Goal: Use online tool/utility: Utilize a website feature to perform a specific function

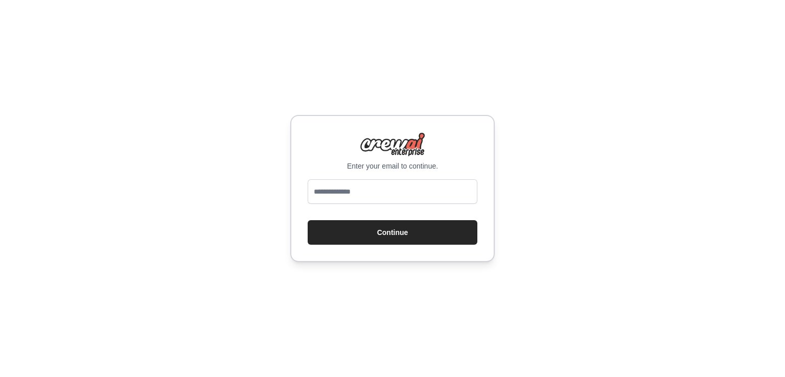
click at [365, 204] on div at bounding box center [393, 193] width 170 height 29
click at [368, 197] on input "email" at bounding box center [393, 191] width 170 height 25
type input "**********"
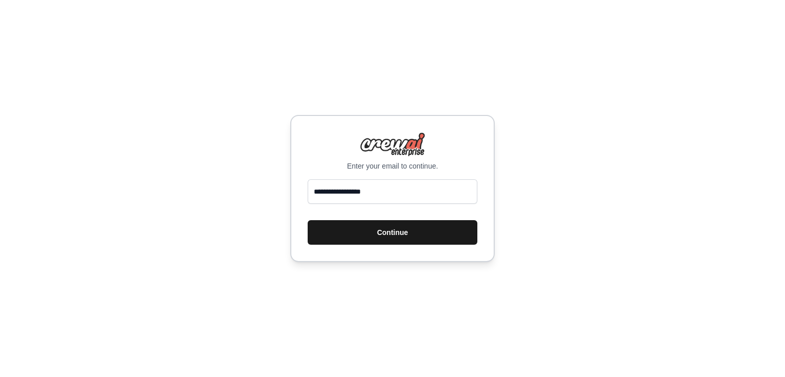
click at [394, 224] on button "Continue" at bounding box center [393, 232] width 170 height 25
click at [390, 240] on button "Continue" at bounding box center [393, 232] width 170 height 25
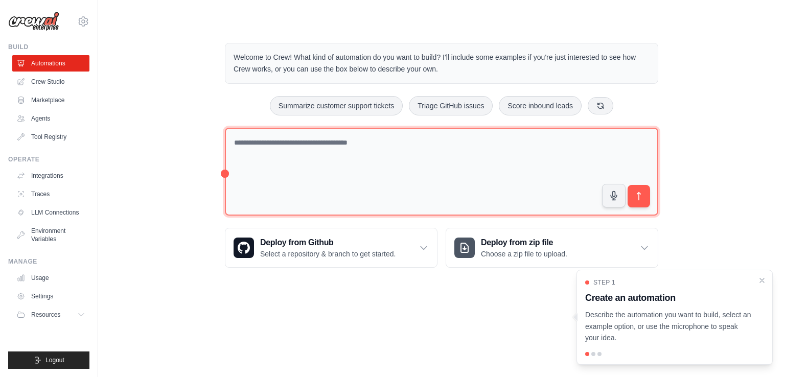
click at [391, 147] on textarea at bounding box center [441, 172] width 433 height 88
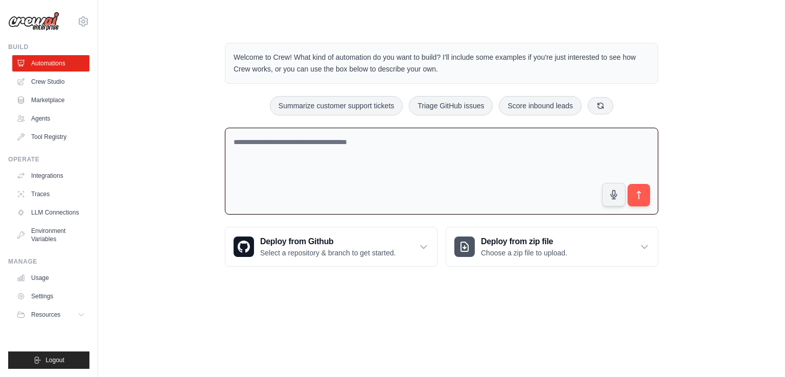
click at [343, 123] on div "Welcome to Crew! What kind of automation do you want to build? I'll include som…" at bounding box center [442, 155] width 458 height 257
click at [324, 166] on textarea at bounding box center [441, 171] width 433 height 87
click at [418, 151] on textarea at bounding box center [441, 171] width 433 height 87
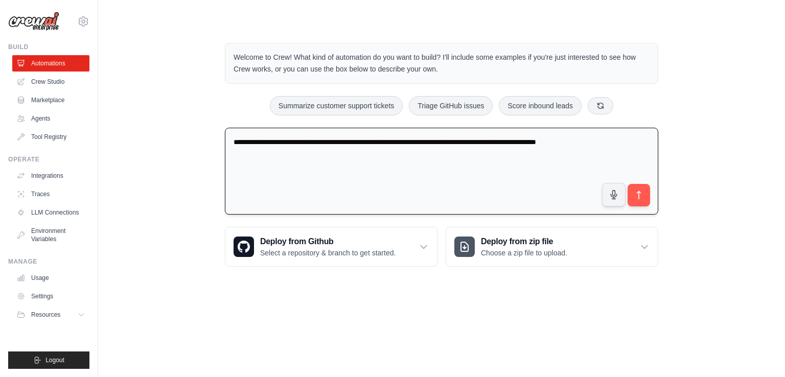
type textarea "**********"
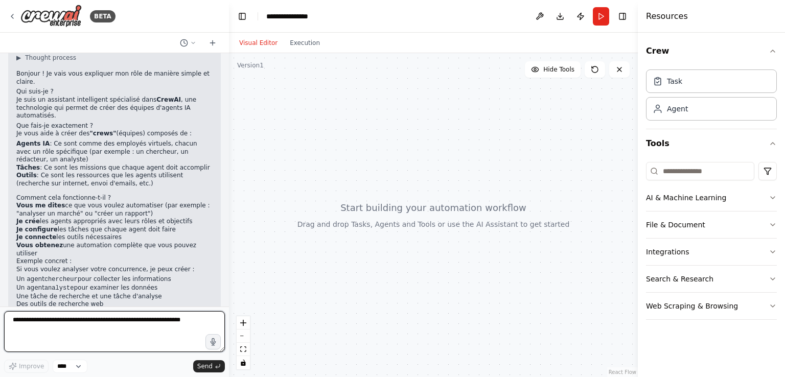
scroll to position [76, 0]
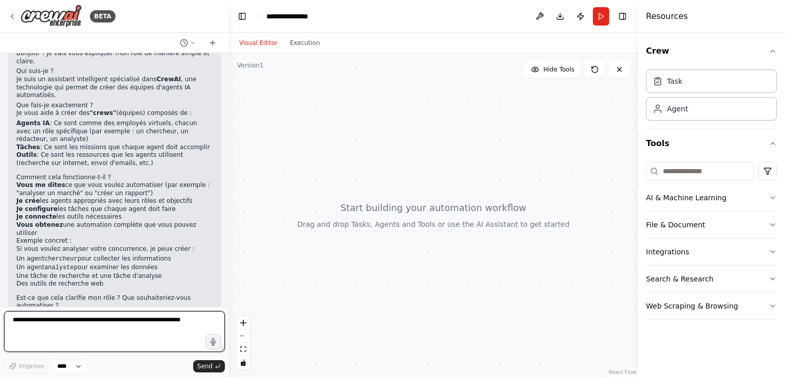
click at [118, 318] on textarea at bounding box center [114, 331] width 221 height 41
type textarea "**********"
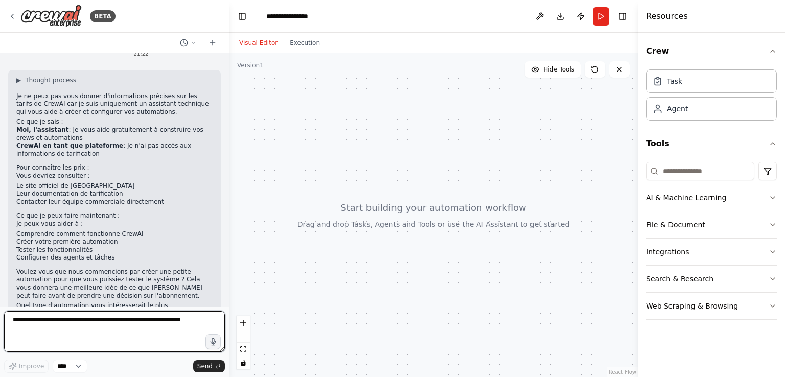
scroll to position [373, 0]
click at [121, 336] on textarea at bounding box center [114, 331] width 221 height 41
type textarea "*"
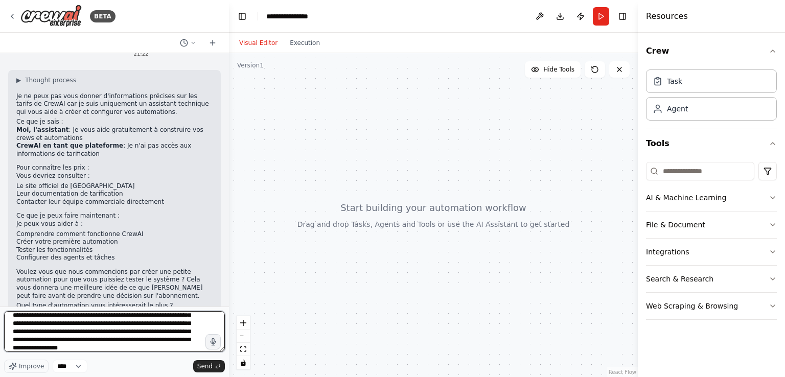
scroll to position [37, 0]
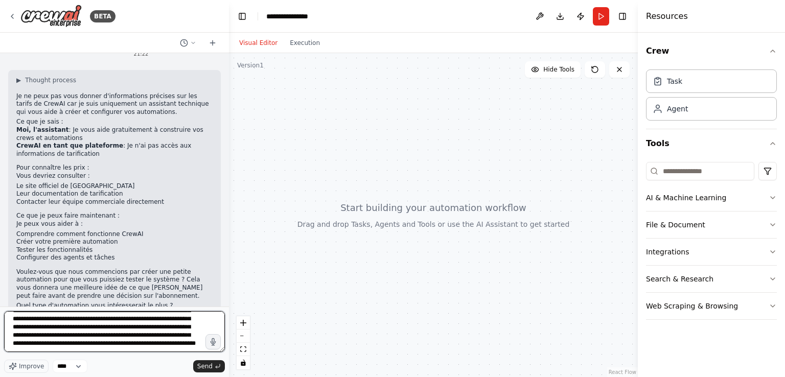
type textarea "**********"
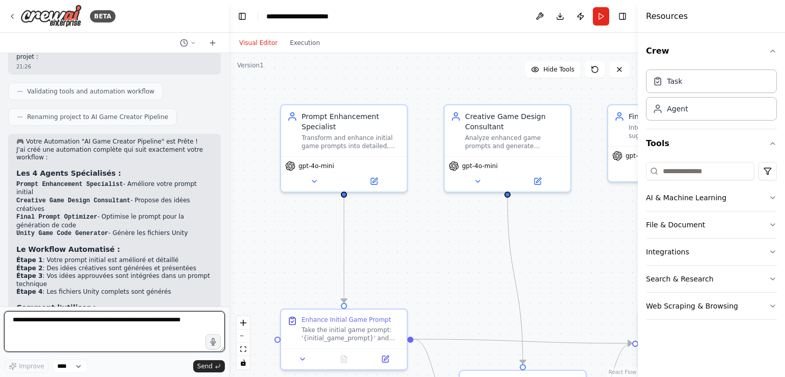
scroll to position [1347, 0]
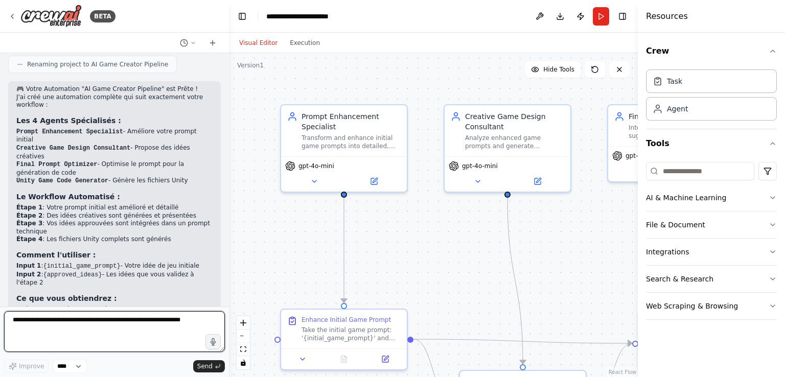
click at [85, 333] on textarea at bounding box center [114, 331] width 221 height 41
type textarea "*"
click at [81, 324] on textarea "**********" at bounding box center [114, 331] width 221 height 41
click at [151, 322] on textarea "**********" at bounding box center [114, 331] width 221 height 41
click at [151, 327] on textarea "**********" at bounding box center [114, 331] width 221 height 41
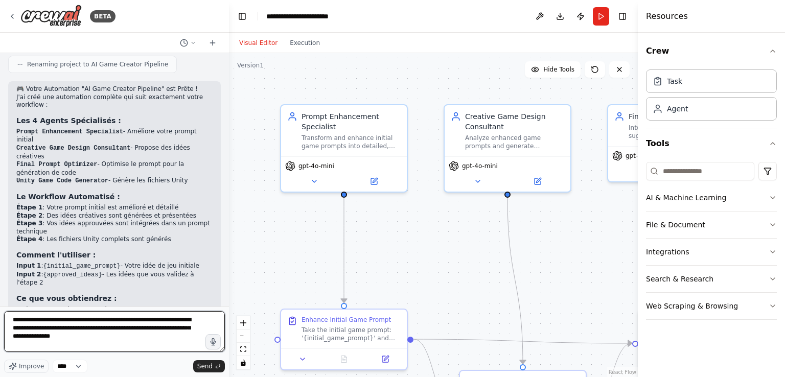
type textarea "**********"
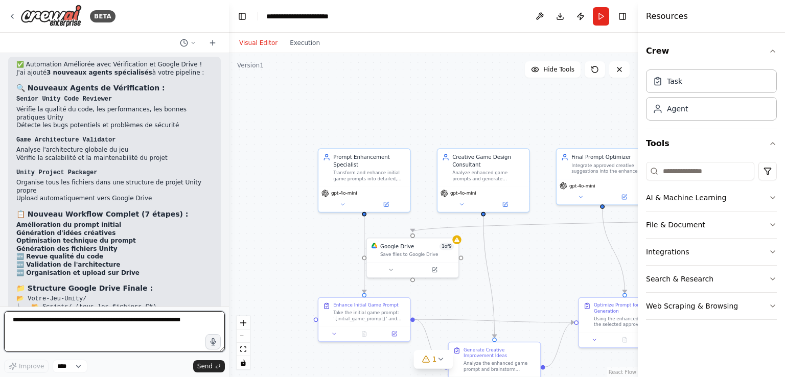
scroll to position [2216, 0]
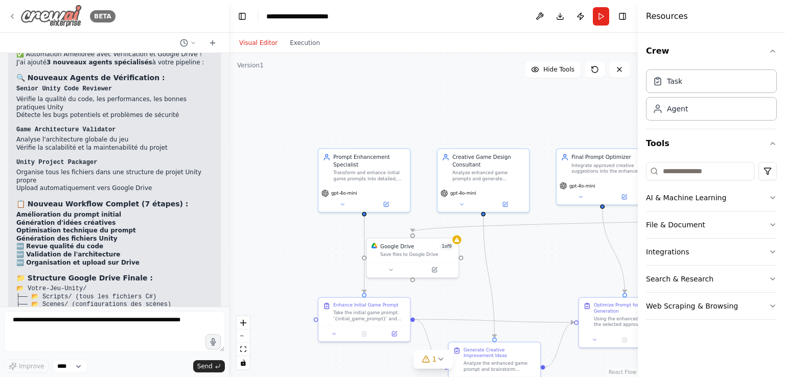
click at [80, 15] on img at bounding box center [50, 16] width 61 height 23
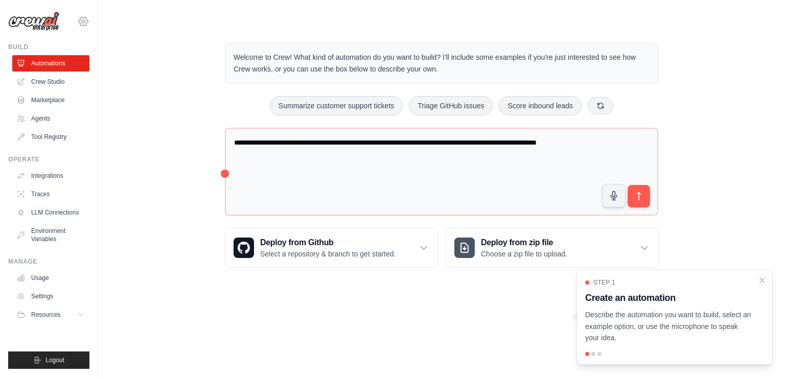
click at [85, 20] on icon at bounding box center [83, 21] width 12 height 12
click at [63, 68] on link "Settings" at bounding box center [83, 69] width 90 height 18
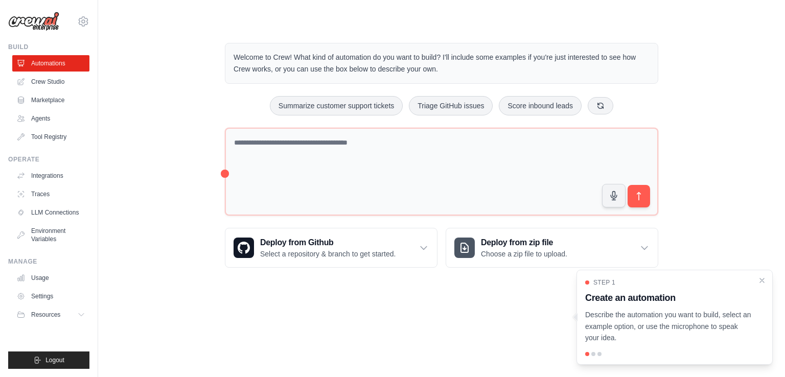
click at [43, 9] on div "[EMAIL_ADDRESS][DOMAIN_NAME] Settings" at bounding box center [48, 16] width 81 height 33
click at [31, 20] on img at bounding box center [33, 21] width 51 height 19
click at [41, 18] on img at bounding box center [33, 21] width 51 height 19
click at [57, 123] on link "Agents" at bounding box center [51, 118] width 77 height 16
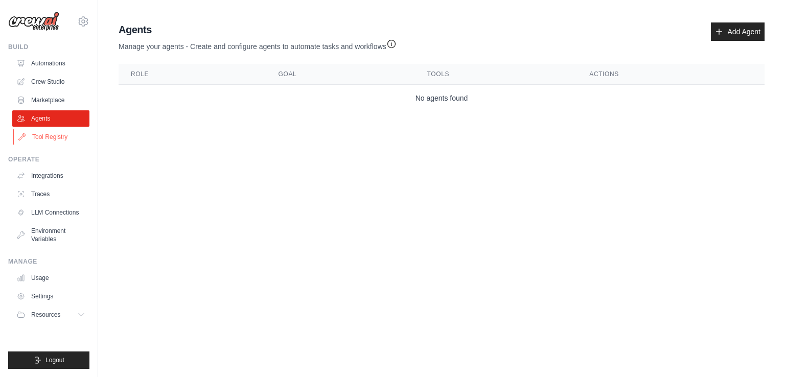
click at [40, 129] on link "Tool Registry" at bounding box center [51, 137] width 77 height 16
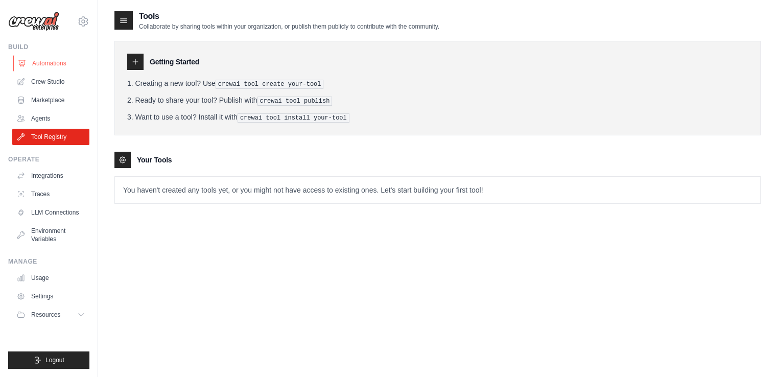
click at [47, 62] on link "Automations" at bounding box center [51, 63] width 77 height 16
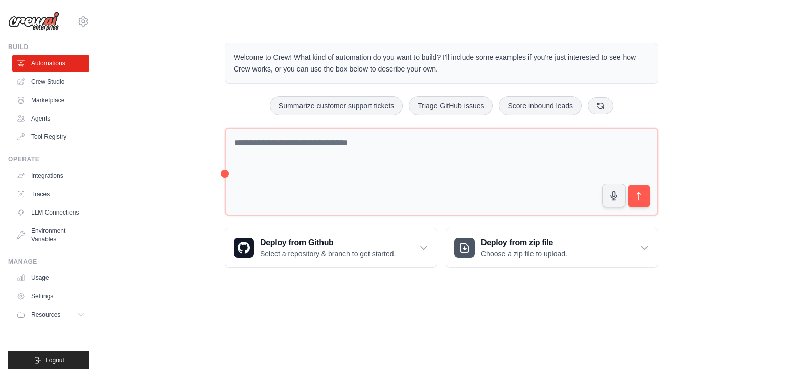
click at [770, 259] on div "Welcome to Crew! What kind of automation do you want to build? I'll include som…" at bounding box center [441, 156] width 687 height 258
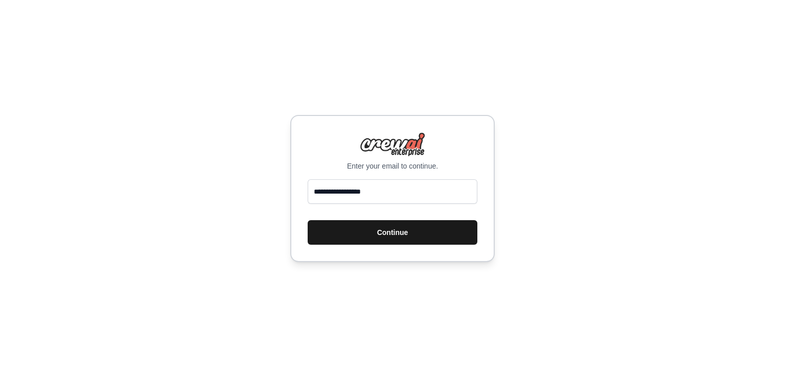
click at [389, 223] on button "Continue" at bounding box center [393, 232] width 170 height 25
click at [398, 223] on button "Continue" at bounding box center [393, 232] width 170 height 25
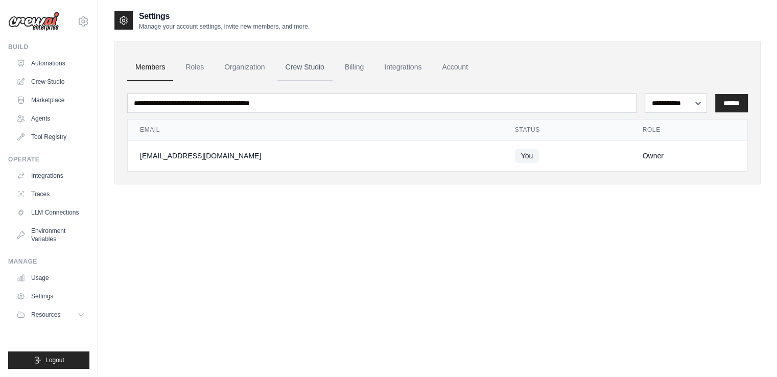
click at [297, 68] on link "Crew Studio" at bounding box center [305, 68] width 55 height 28
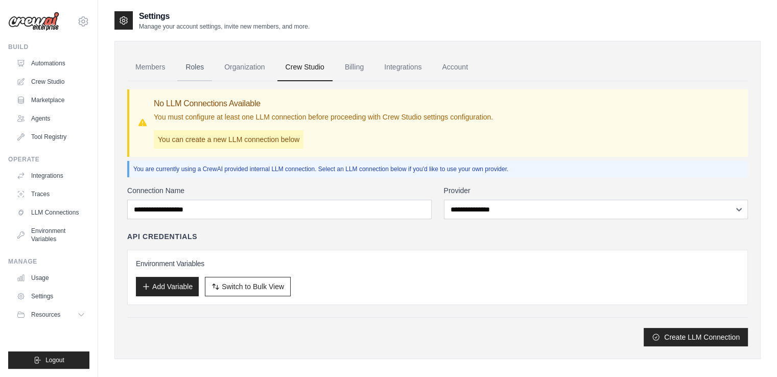
click at [209, 70] on link "Roles" at bounding box center [194, 68] width 35 height 28
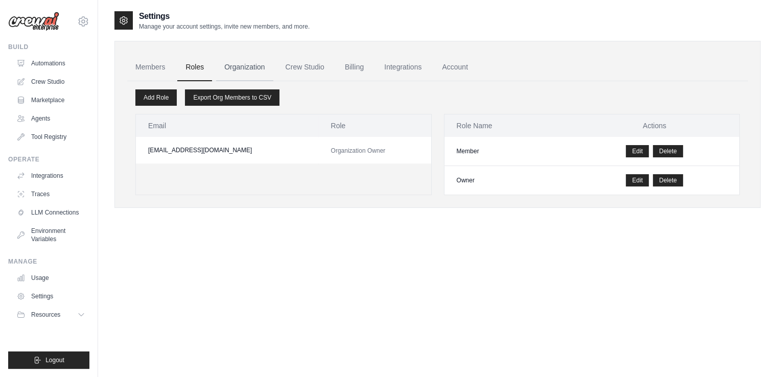
click at [240, 65] on link "Organization" at bounding box center [244, 68] width 57 height 28
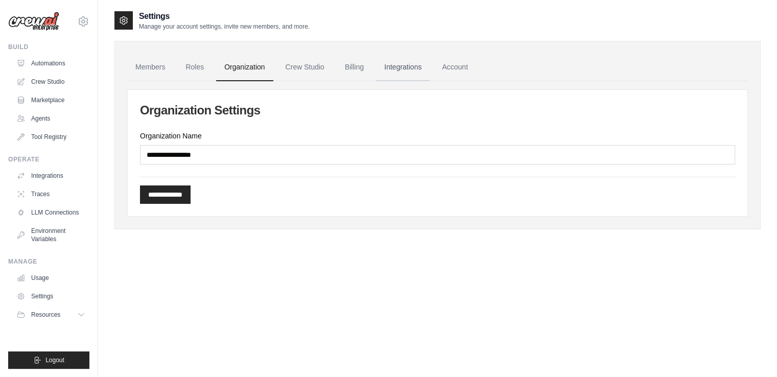
click at [396, 58] on link "Integrations" at bounding box center [403, 68] width 54 height 28
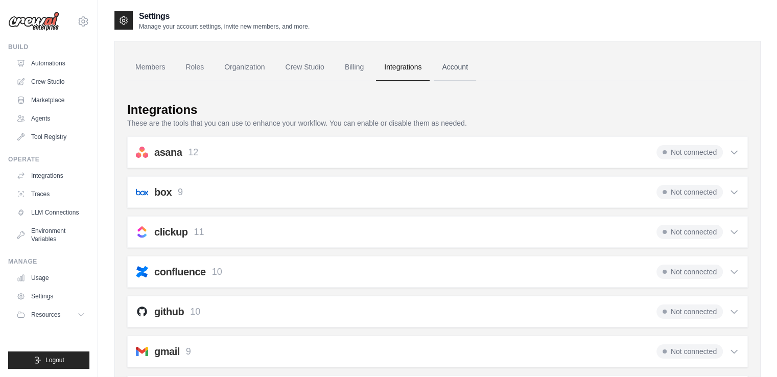
click at [449, 71] on link "Account" at bounding box center [455, 68] width 42 height 28
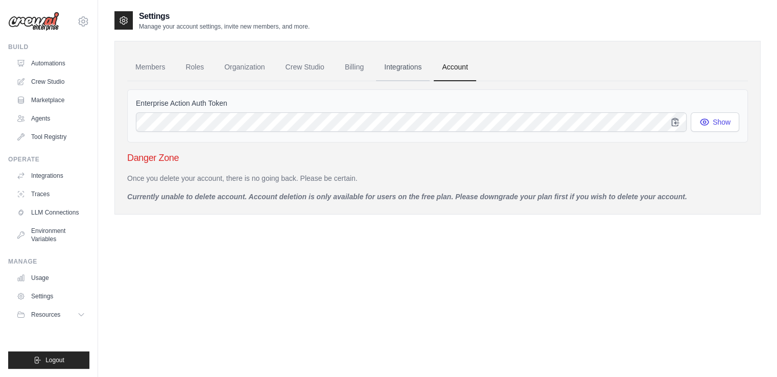
click at [411, 70] on link "Integrations" at bounding box center [403, 68] width 54 height 28
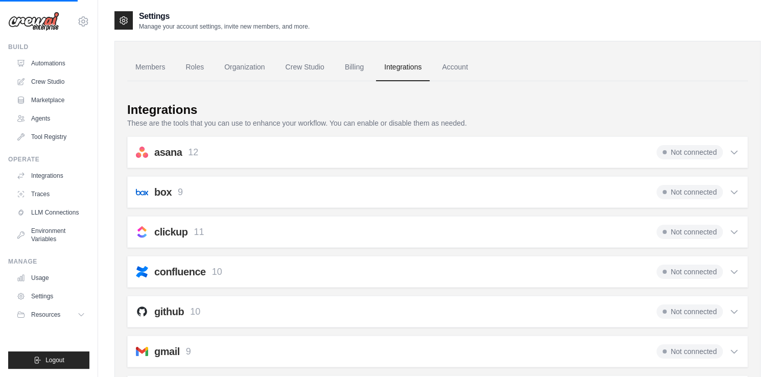
scroll to position [112, 0]
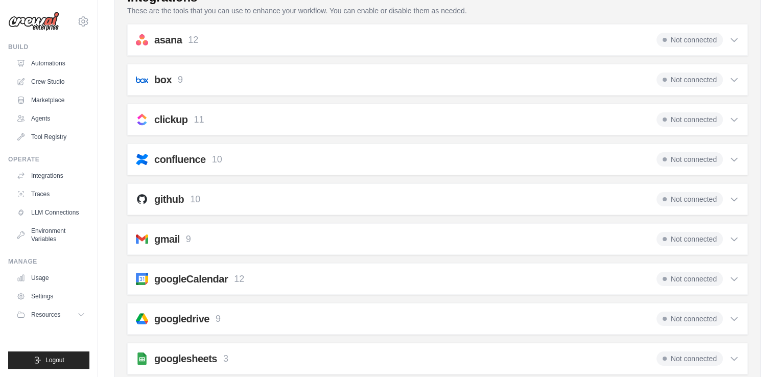
click at [707, 236] on span "Not connected" at bounding box center [690, 239] width 66 height 14
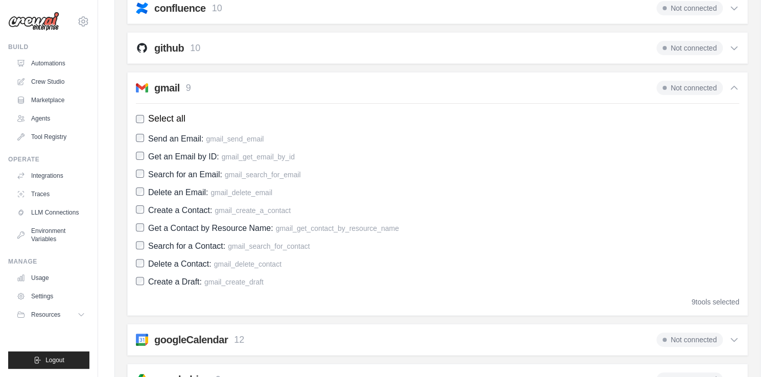
scroll to position [296, 0]
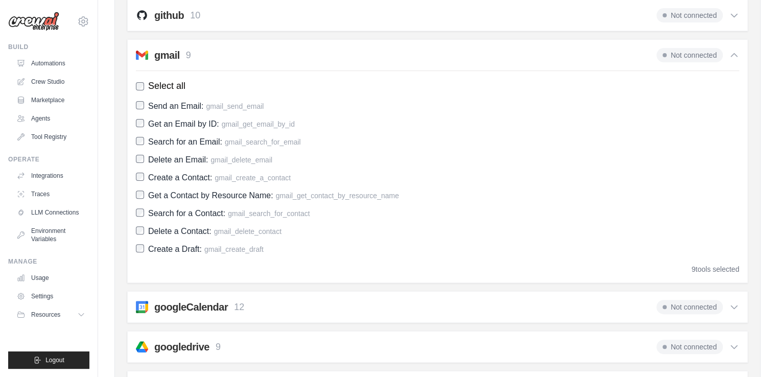
click at [673, 54] on span "Not connected" at bounding box center [690, 55] width 66 height 14
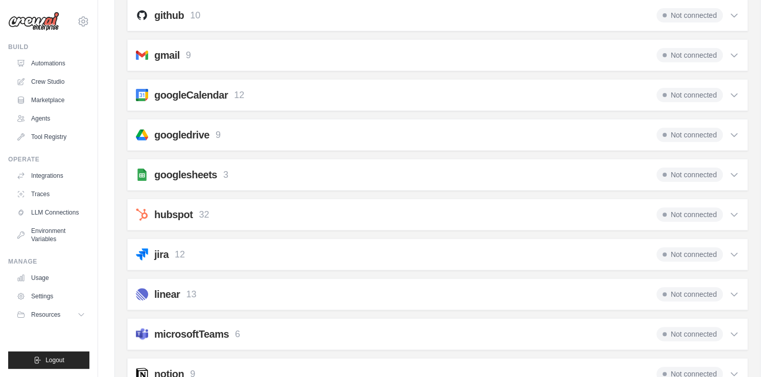
click at [177, 60] on h2 "gmail" at bounding box center [167, 55] width 26 height 14
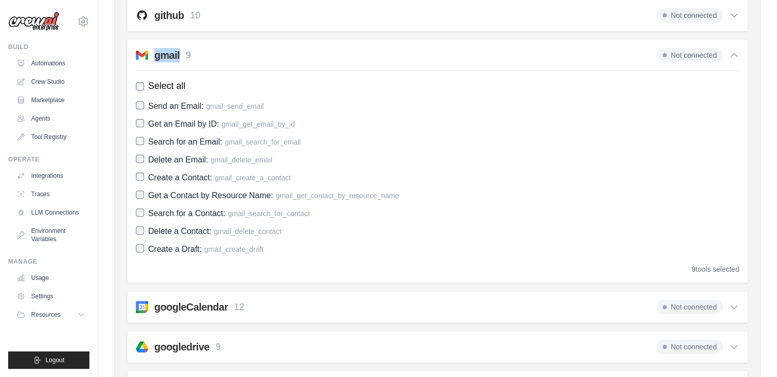
click at [177, 60] on h2 "gmail" at bounding box center [167, 55] width 26 height 14
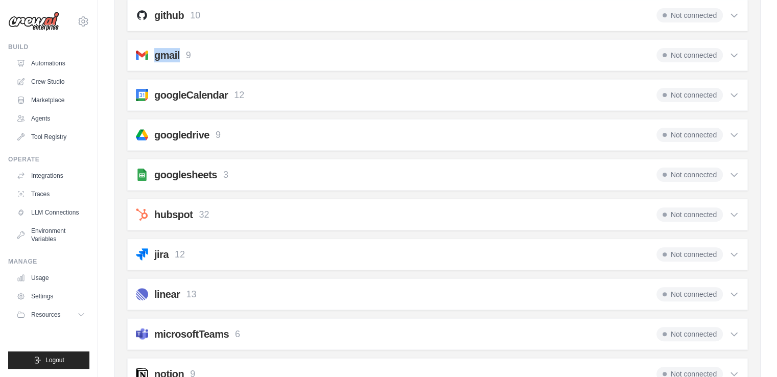
scroll to position [0, 0]
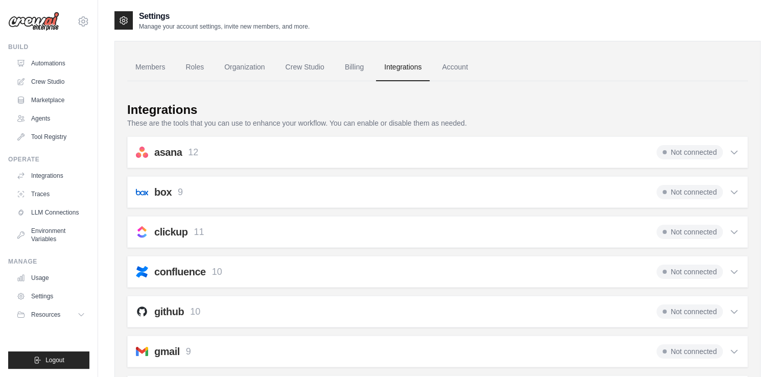
click at [599, 73] on ul "Members Roles Organization Crew Studio Billing Integrations Account" at bounding box center [437, 68] width 621 height 28
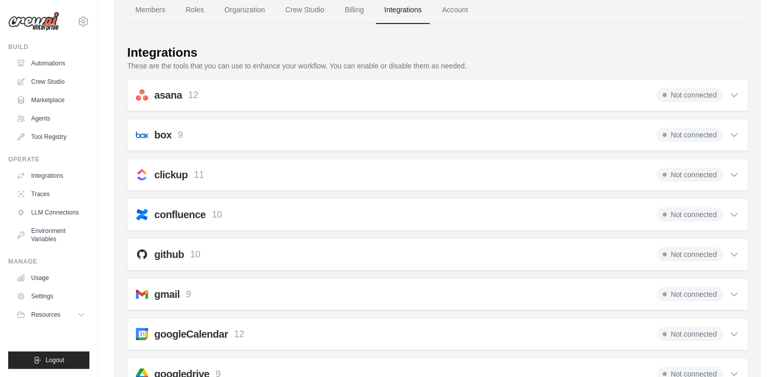
scroll to position [59, 0]
click at [669, 168] on span "Not connected" at bounding box center [690, 173] width 66 height 14
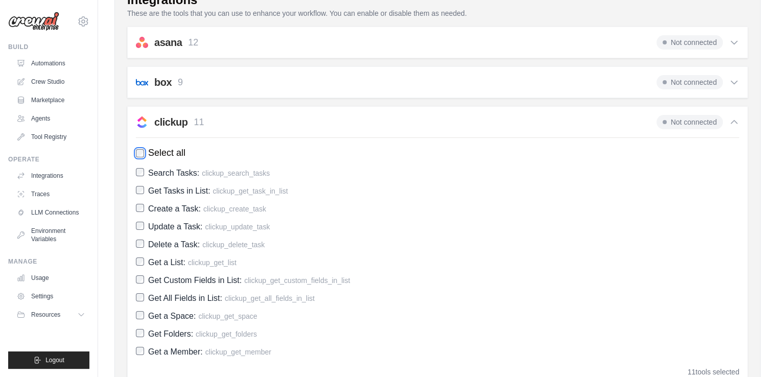
scroll to position [343, 0]
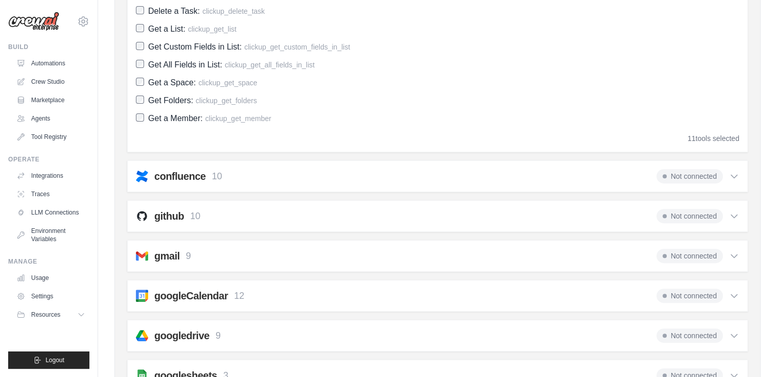
click at [198, 333] on h2 "googledrive" at bounding box center [181, 336] width 55 height 14
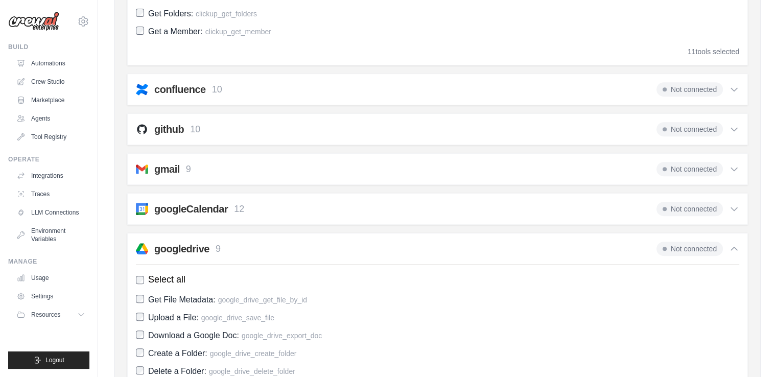
scroll to position [440, 0]
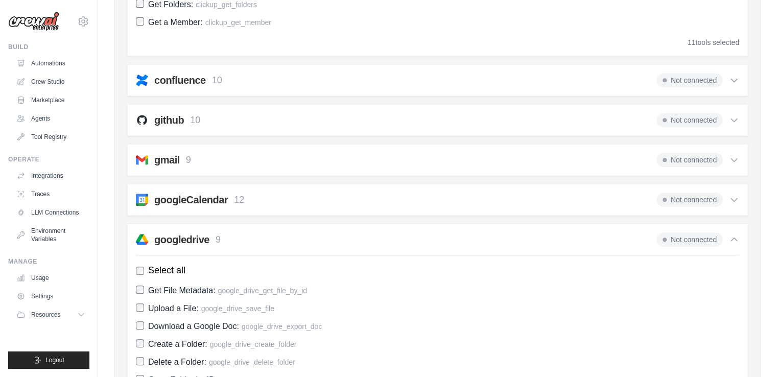
click at [203, 233] on h2 "googledrive" at bounding box center [181, 240] width 55 height 14
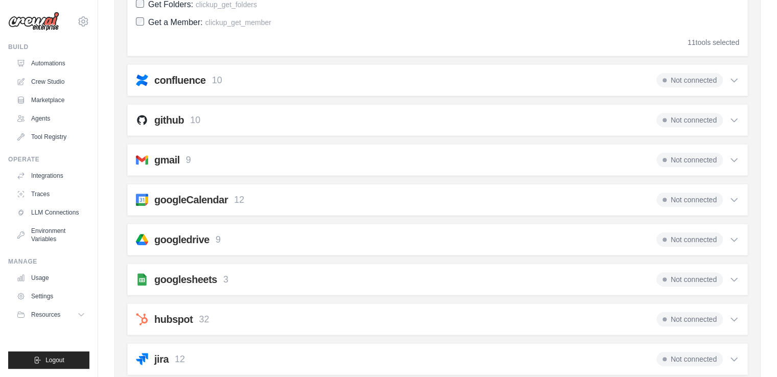
drag, startPoint x: 187, startPoint y: 233, endPoint x: 690, endPoint y: 239, distance: 503.0
click at [690, 239] on span "Not connected" at bounding box center [690, 240] width 66 height 14
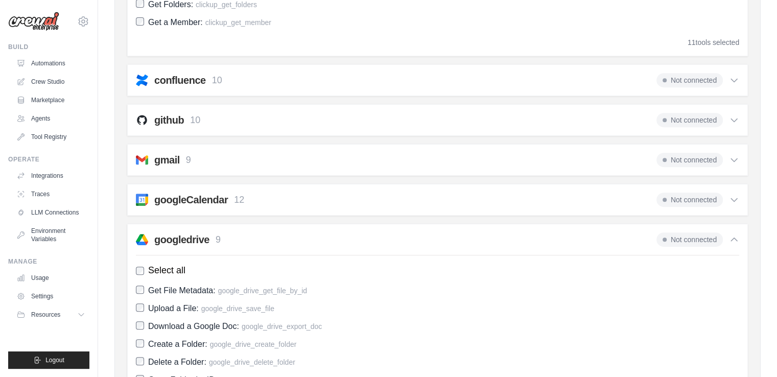
click at [690, 239] on span "Not connected" at bounding box center [690, 240] width 66 height 14
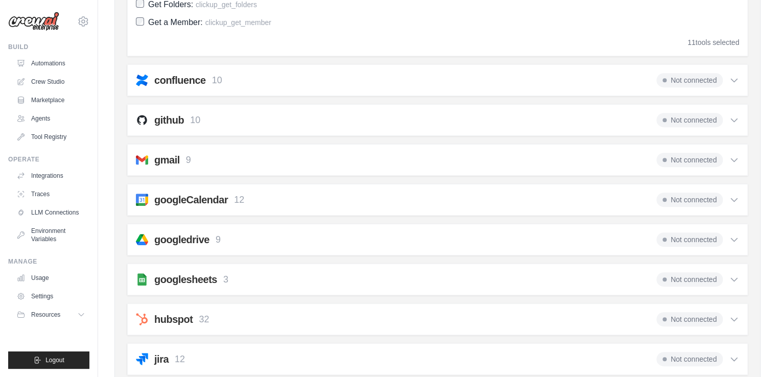
click at [690, 239] on span "Not connected" at bounding box center [690, 240] width 66 height 14
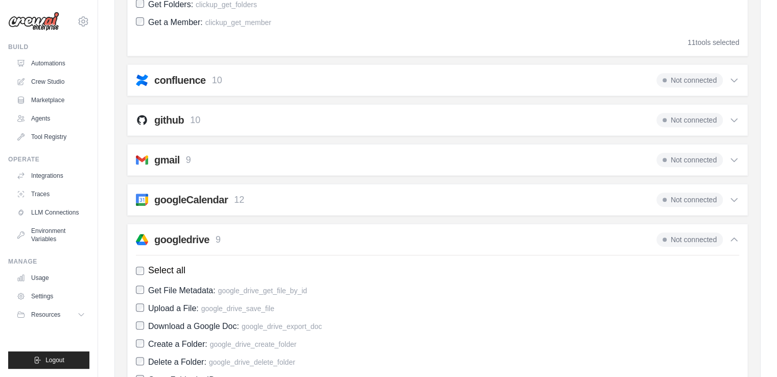
click at [664, 238] on span at bounding box center [665, 240] width 4 height 4
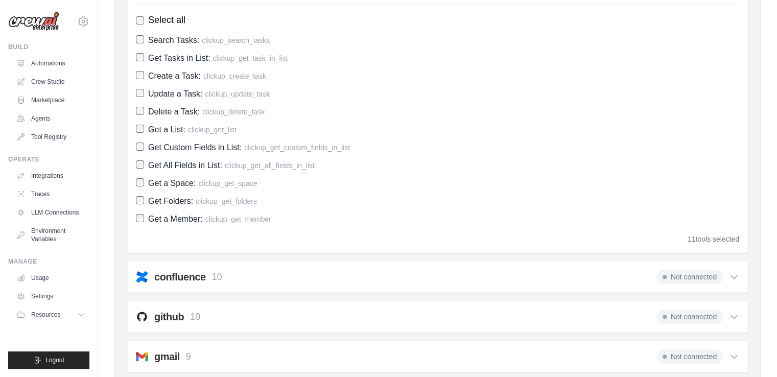
scroll to position [0, 0]
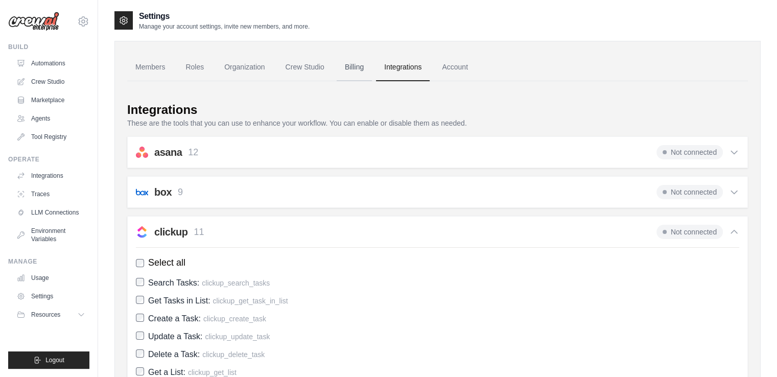
click at [356, 67] on link "Billing" at bounding box center [354, 68] width 35 height 28
click at [457, 66] on link "Account" at bounding box center [455, 68] width 42 height 28
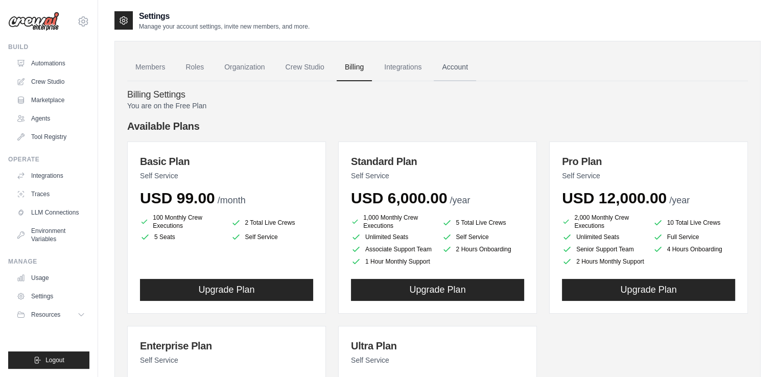
click at [457, 72] on link "Account" at bounding box center [455, 68] width 42 height 28
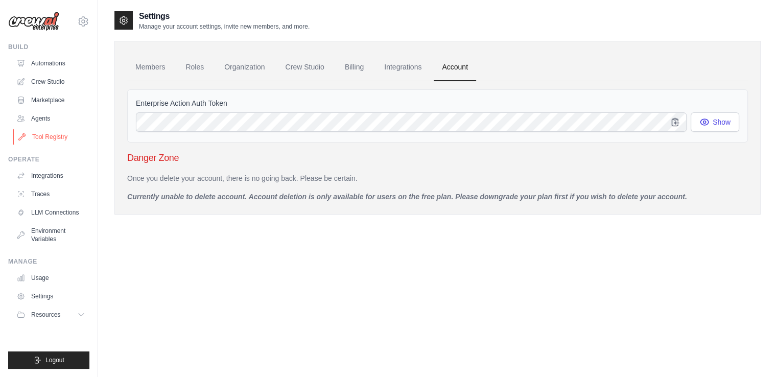
click at [63, 137] on link "Tool Registry" at bounding box center [51, 137] width 77 height 16
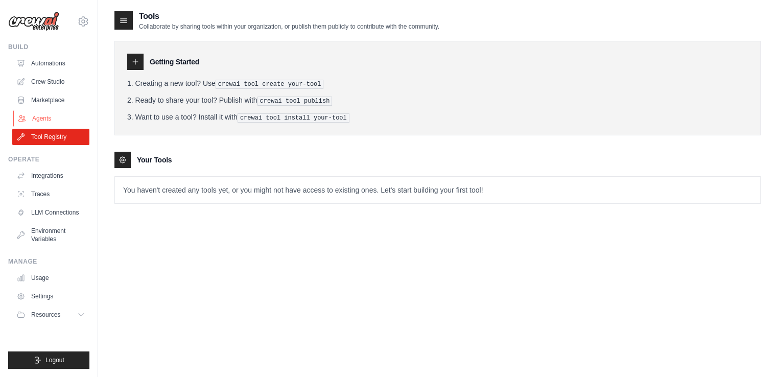
click at [49, 115] on link "Agents" at bounding box center [51, 118] width 77 height 16
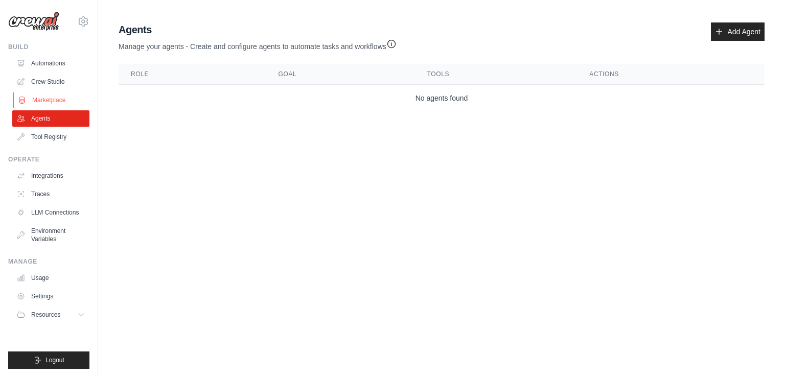
click at [53, 96] on link "Marketplace" at bounding box center [51, 100] width 77 height 16
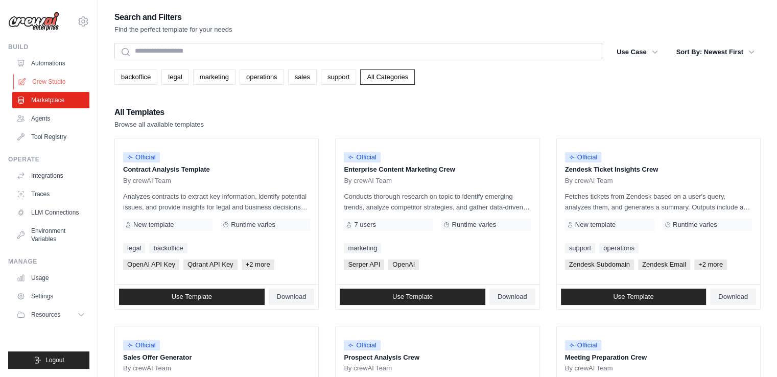
click at [58, 78] on link "Crew Studio" at bounding box center [51, 82] width 77 height 16
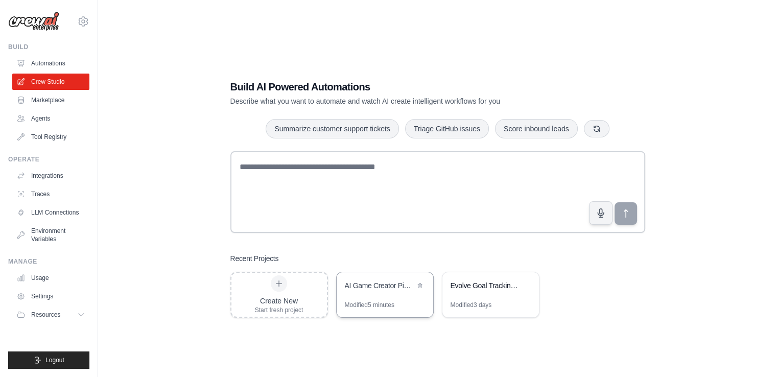
click at [399, 295] on div "AI Game Creator Pipeline" at bounding box center [385, 286] width 97 height 29
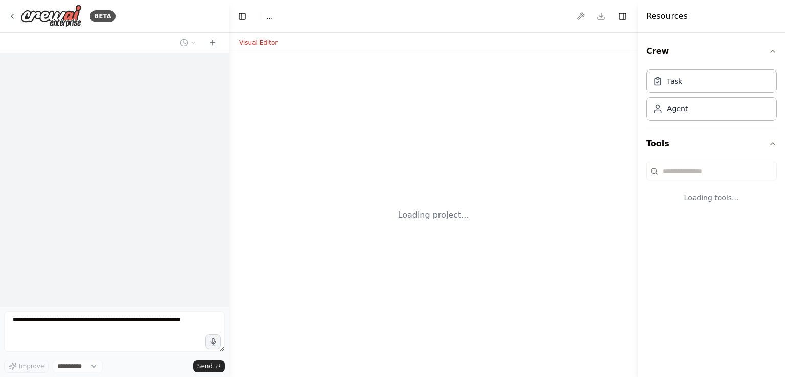
select select "****"
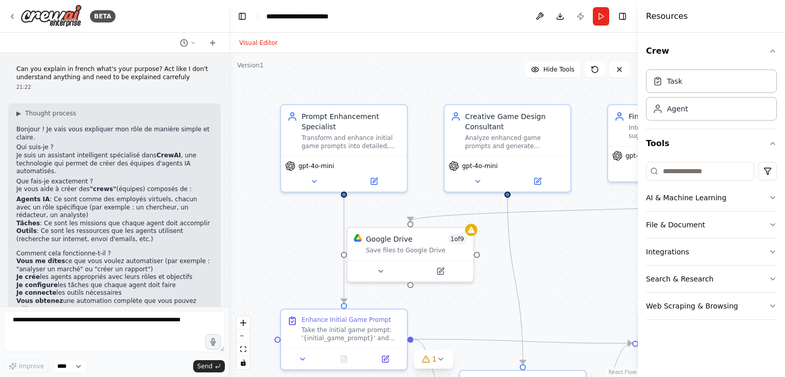
scroll to position [2216, 0]
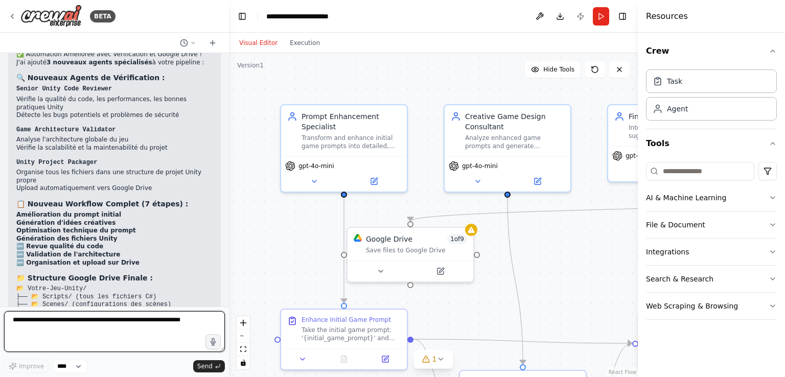
click at [94, 330] on textarea at bounding box center [114, 331] width 221 height 41
type textarea "**********"
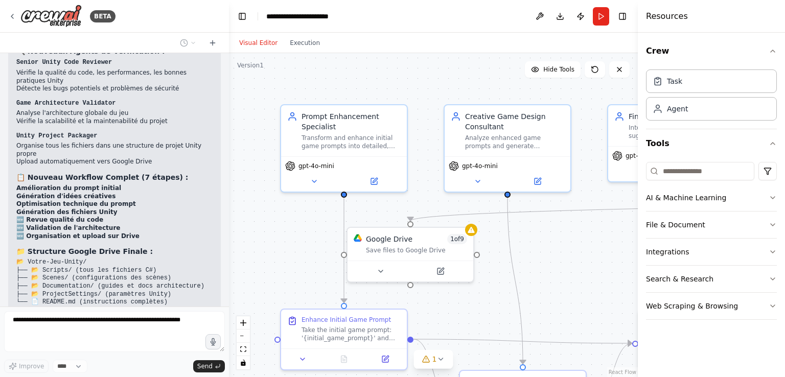
scroll to position [2277, 0]
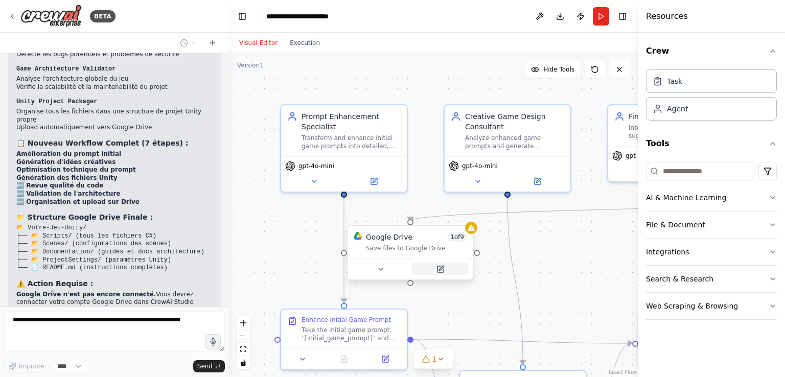
click at [449, 270] on button at bounding box center [440, 269] width 58 height 12
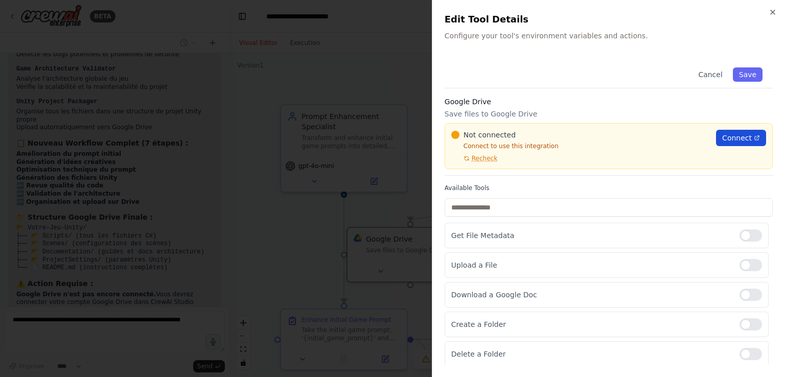
click at [732, 137] on span "Connect" at bounding box center [737, 138] width 30 height 10
click at [182, 222] on div at bounding box center [392, 188] width 785 height 377
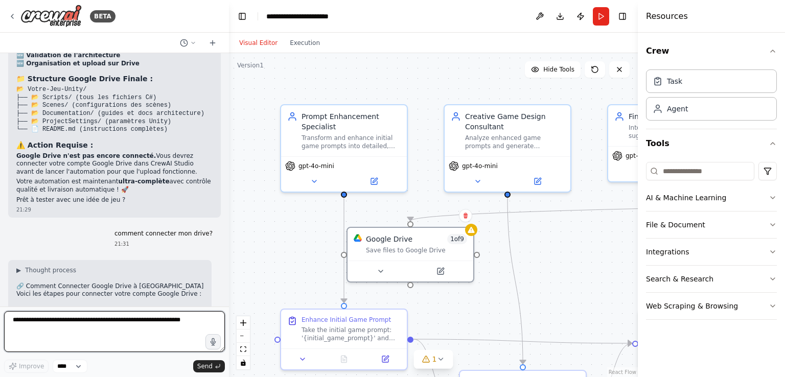
click at [132, 320] on textarea at bounding box center [114, 331] width 221 height 41
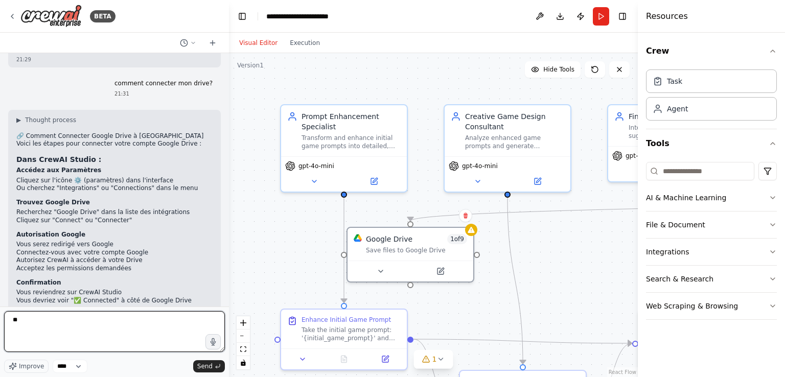
type textarea "*"
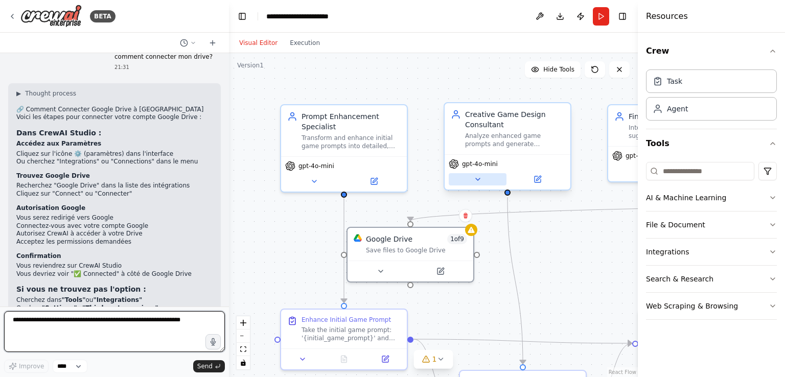
scroll to position [2600, 0]
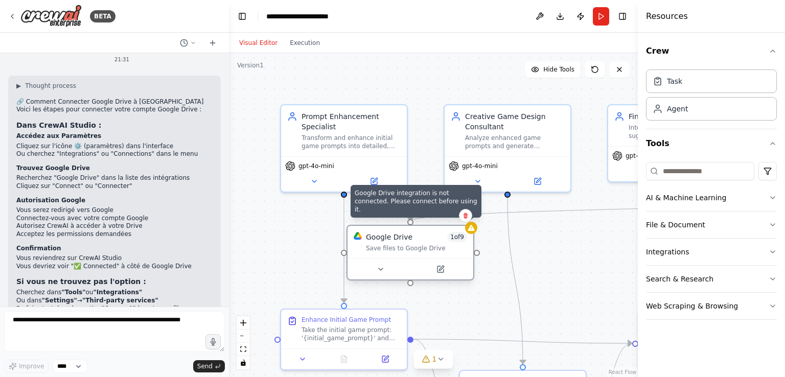
click at [474, 228] on icon at bounding box center [471, 228] width 7 height 6
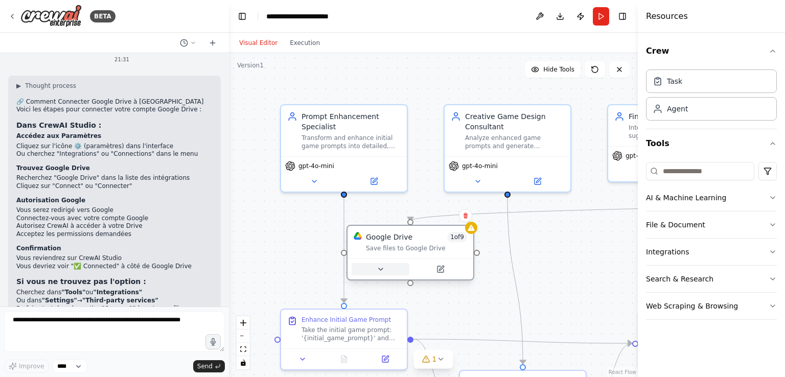
click at [372, 271] on button at bounding box center [381, 269] width 58 height 12
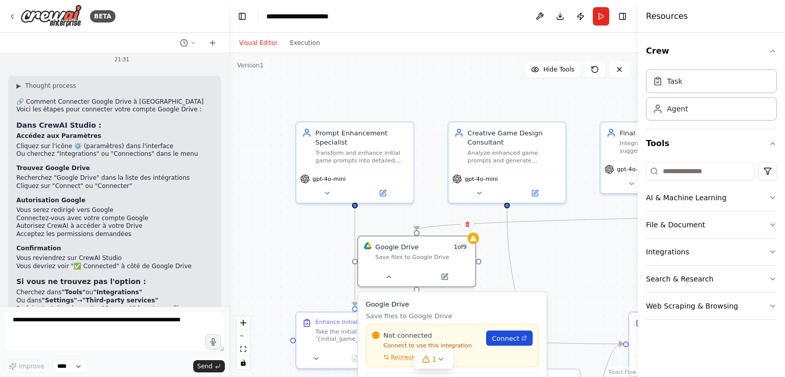
click at [508, 338] on span "Connect" at bounding box center [506, 339] width 28 height 10
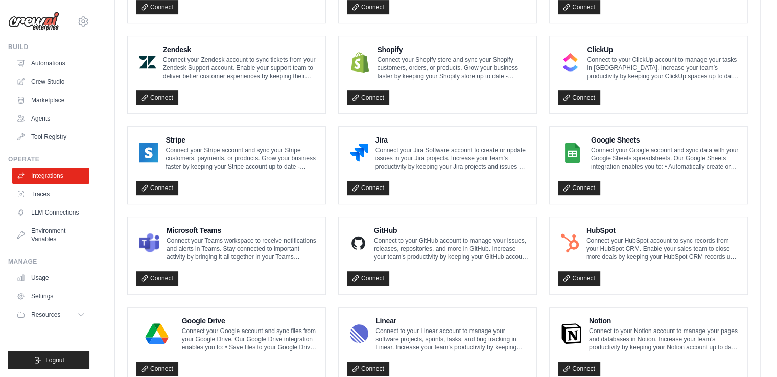
scroll to position [582, 0]
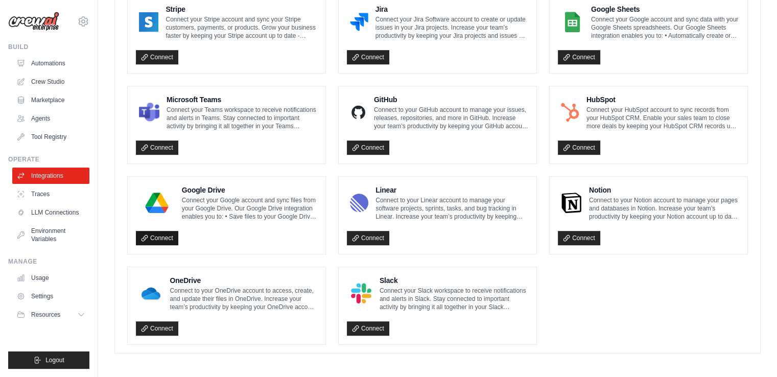
click at [153, 237] on link "Connect" at bounding box center [157, 238] width 42 height 14
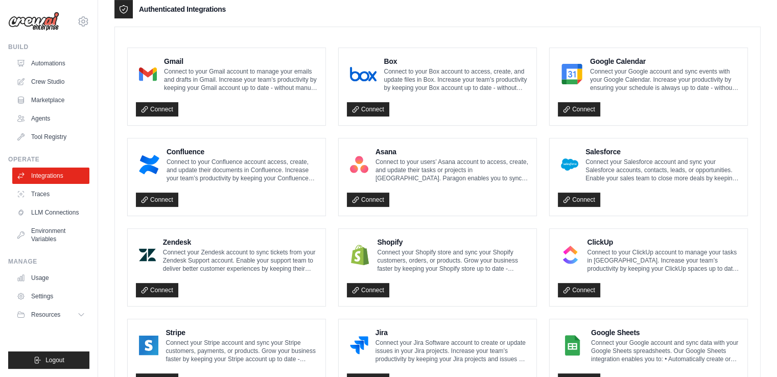
scroll to position [258, 0]
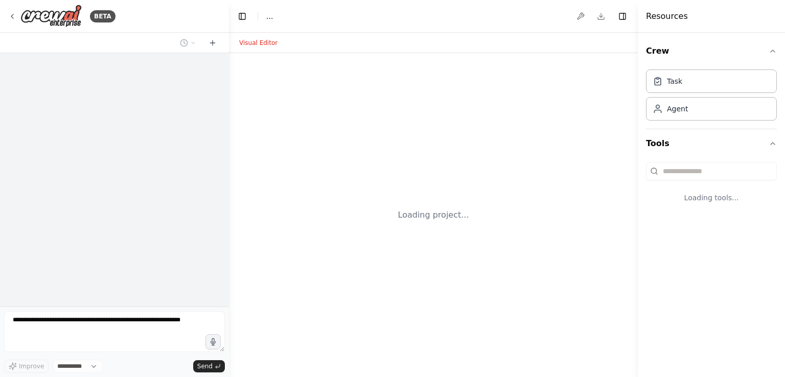
select select "****"
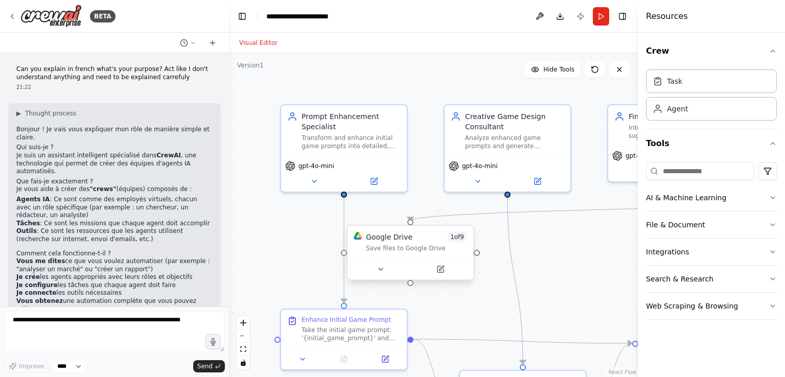
scroll to position [2600, 0]
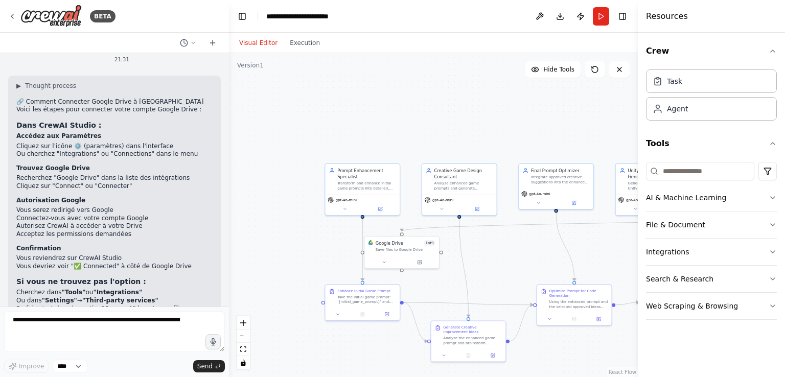
drag, startPoint x: 492, startPoint y: 259, endPoint x: 348, endPoint y: 233, distance: 146.0
click at [348, 233] on div ".deletable-edge-delete-btn { width: 20px; height: 20px; border: 0px solid #ffff…" at bounding box center [433, 215] width 409 height 324
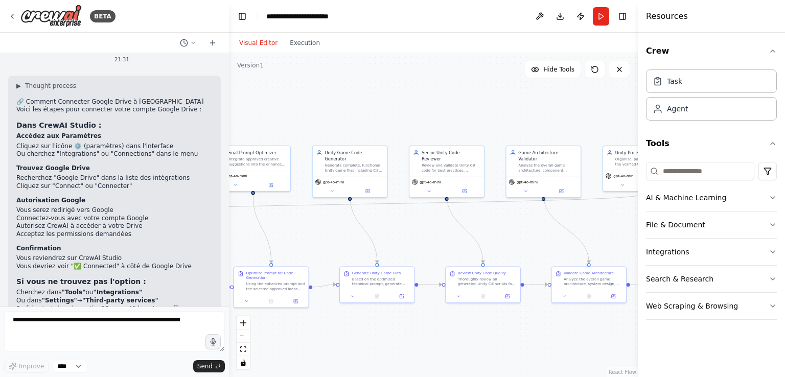
drag, startPoint x: 495, startPoint y: 213, endPoint x: 338, endPoint y: 220, distance: 157.1
click at [338, 220] on div ".deletable-edge-delete-btn { width: 20px; height: 20px; border: 0px solid #ffff…" at bounding box center [433, 215] width 409 height 324
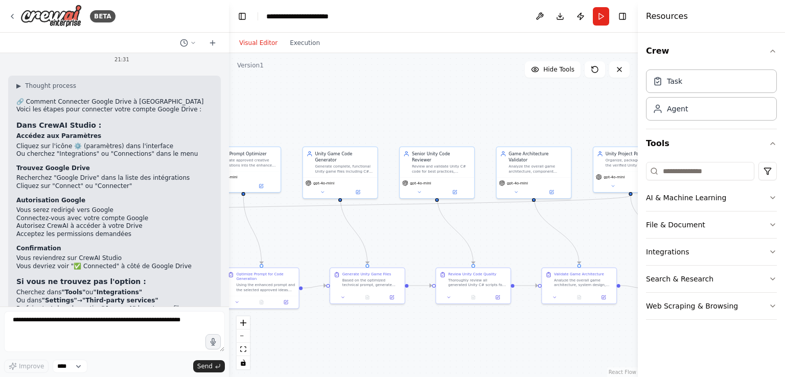
drag, startPoint x: 387, startPoint y: 221, endPoint x: 346, endPoint y: 221, distance: 41.9
click at [346, 221] on div ".deletable-edge-delete-btn { width: 20px; height: 20px; border: 0px solid #ffff…" at bounding box center [433, 215] width 409 height 324
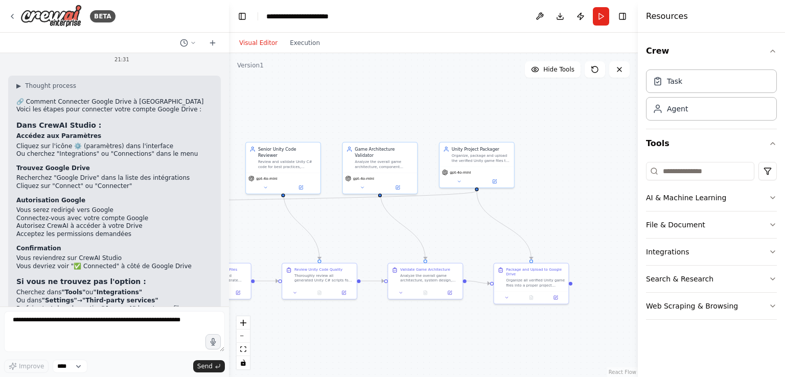
drag, startPoint x: 470, startPoint y: 209, endPoint x: 413, endPoint y: 212, distance: 57.3
click at [413, 212] on div ".deletable-edge-delete-btn { width: 20px; height: 20px; border: 0px solid #ffff…" at bounding box center [433, 215] width 409 height 324
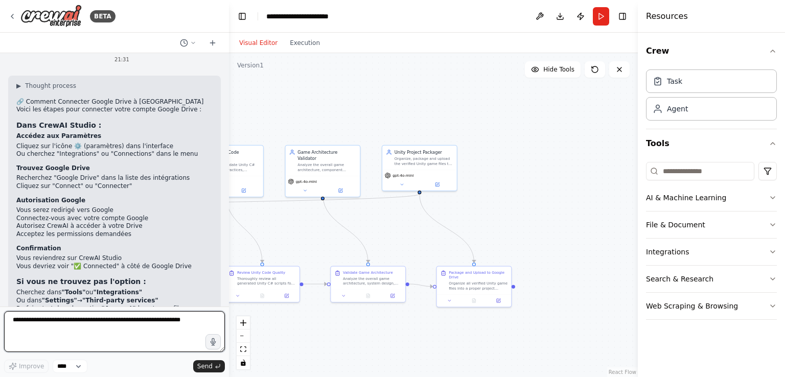
click at [124, 338] on textarea at bounding box center [114, 331] width 221 height 41
type textarea "**********"
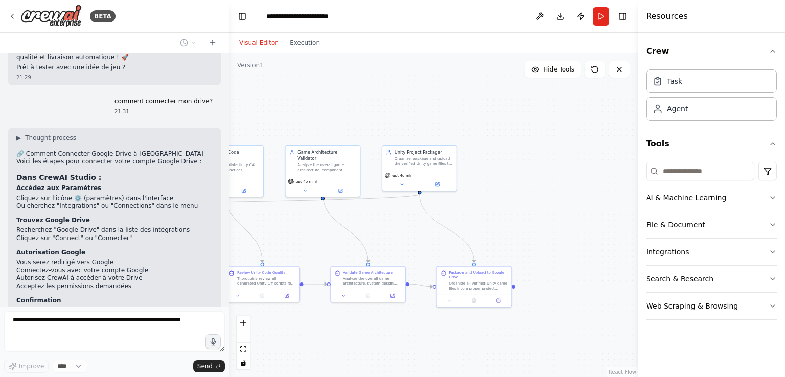
scroll to position [2669, 0]
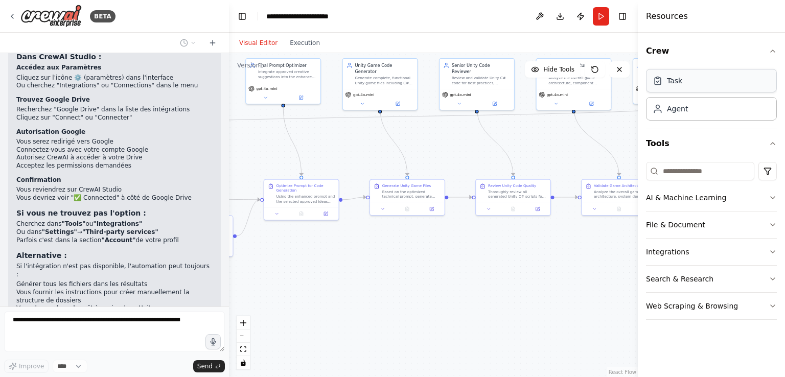
drag, startPoint x: 482, startPoint y: 179, endPoint x: 734, endPoint y: 93, distance: 266.5
click at [734, 93] on div "BETA Can you explain in french what's your purpose? Act like I don't understand…" at bounding box center [392, 188] width 785 height 377
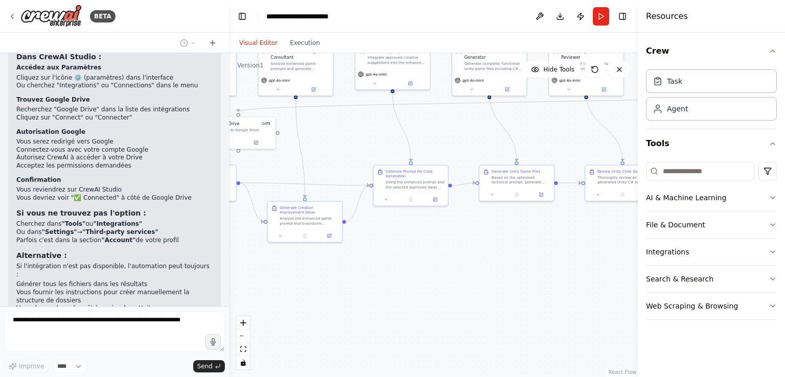
drag, startPoint x: 399, startPoint y: 165, endPoint x: 483, endPoint y: 165, distance: 83.3
click at [483, 165] on div ".deletable-edge-delete-btn { width: 20px; height: 20px; border: 0px solid #ffff…" at bounding box center [433, 215] width 409 height 324
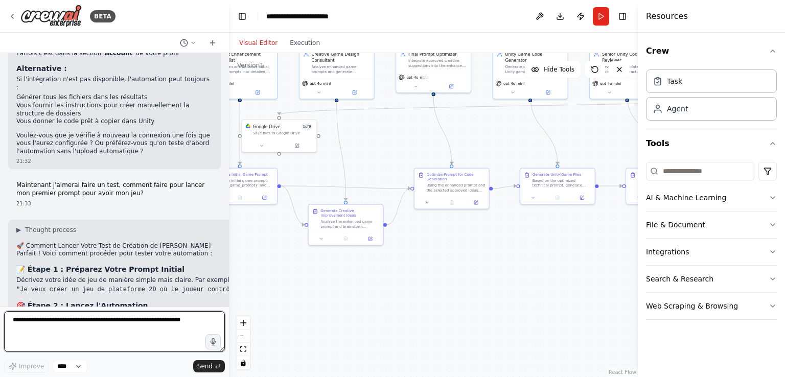
scroll to position [2886, 0]
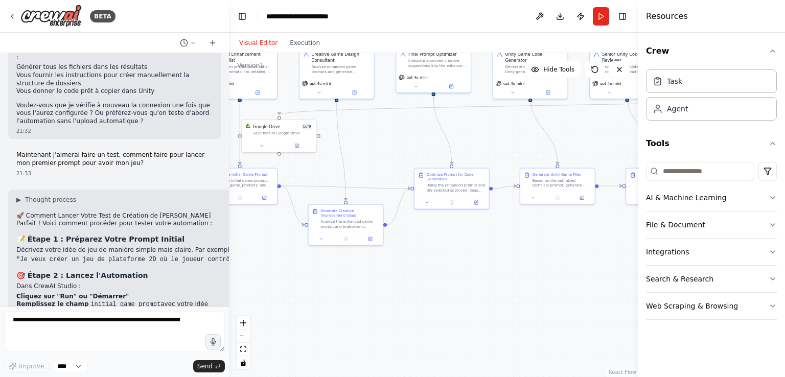
click at [206, 256] on code ""Je veux créer un jeu de plateforme 2D où le joueur contrôle un petit robot qui…" at bounding box center [478, 259] width 924 height 7
copy div ""Je veux créer un jeu de plateforme 2D où le joueur contrôle un petit robot qui…"
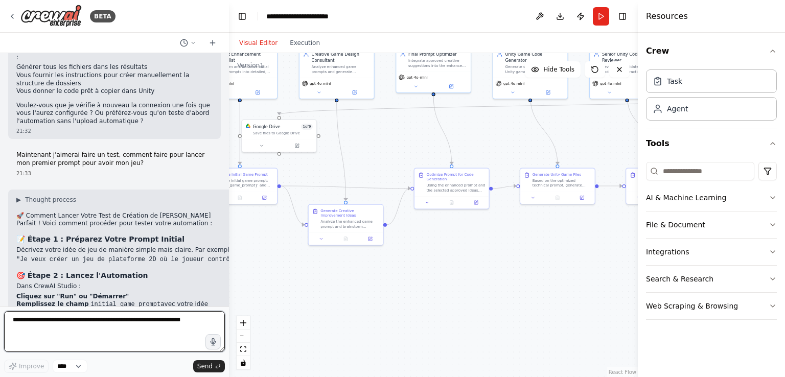
click at [114, 329] on textarea at bounding box center [114, 331] width 221 height 41
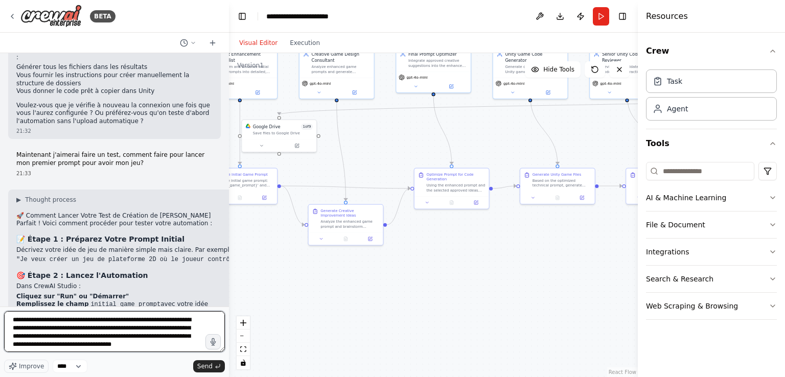
type textarea "**********"
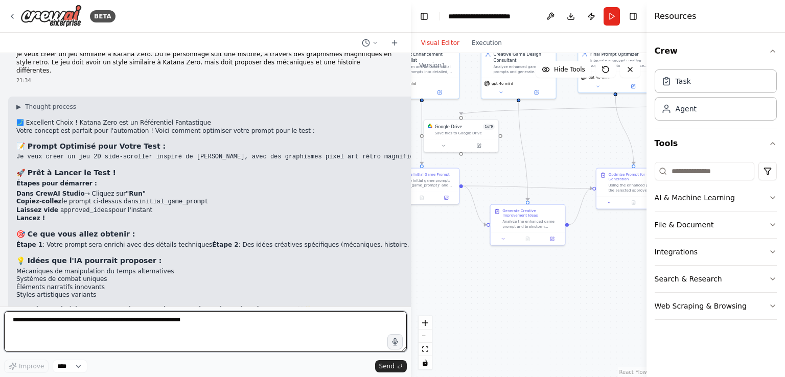
scroll to position [2923, 0]
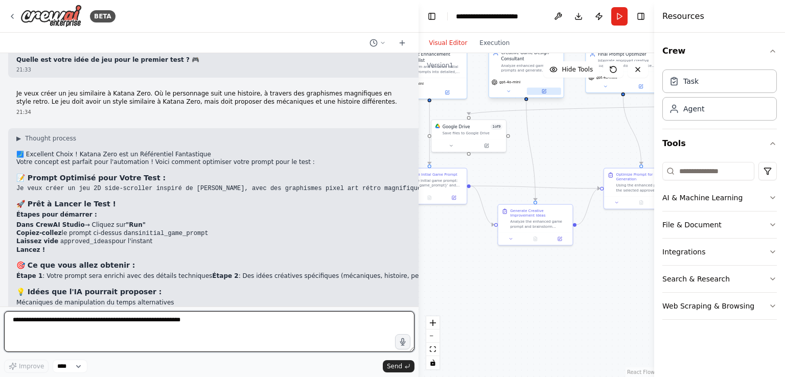
drag, startPoint x: 226, startPoint y: 96, endPoint x: 539, endPoint y: 91, distance: 312.8
click at [539, 91] on div "BETA Can you explain in french what's your purpose? Act like I don't understand…" at bounding box center [392, 188] width 785 height 377
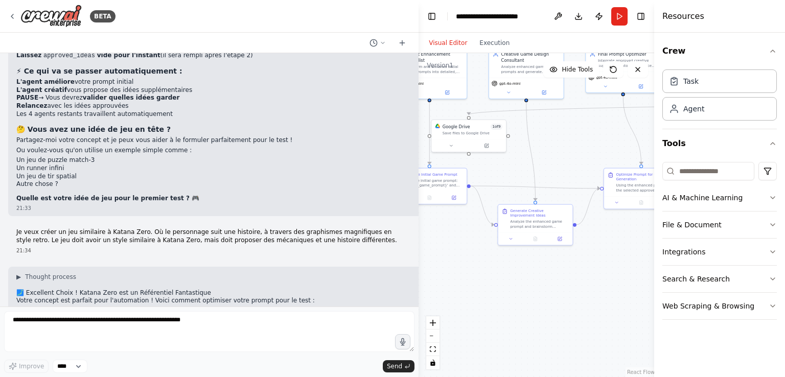
scroll to position [2783, 0]
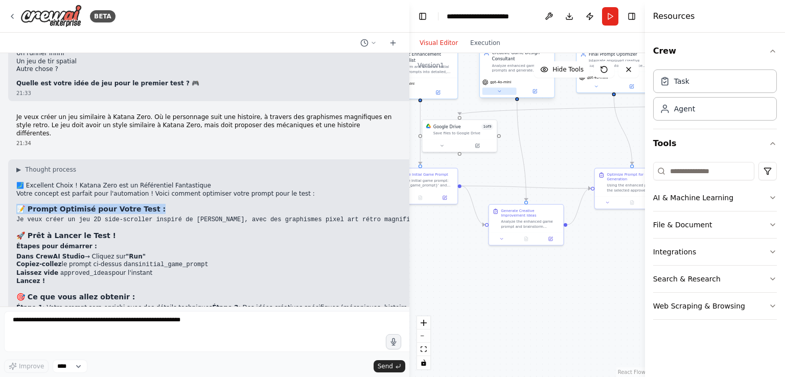
scroll to position [2900, 0]
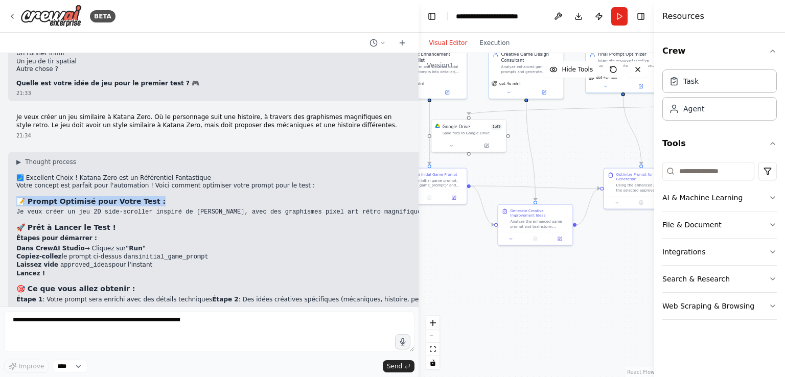
drag, startPoint x: 417, startPoint y: 93, endPoint x: 579, endPoint y: 78, distance: 162.7
click at [579, 78] on div "BETA Can you explain in french what's your purpose? Act like I don't understand…" at bounding box center [392, 188] width 785 height 377
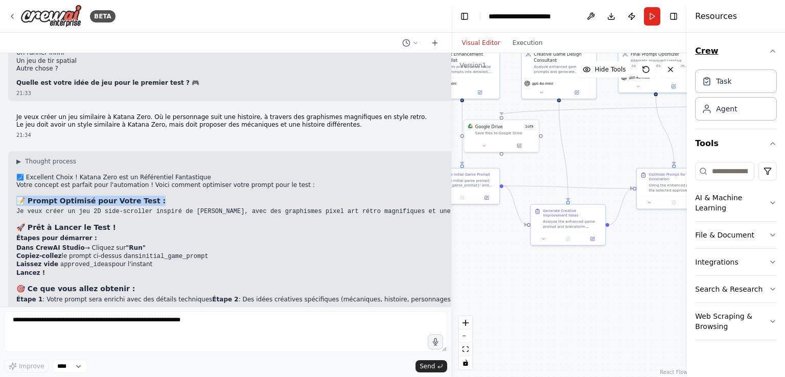
drag, startPoint x: 654, startPoint y: 59, endPoint x: 720, endPoint y: 53, distance: 66.2
click at [720, 53] on div "Resources Crew Task Agent Tools AI & Machine Learning File & Document Integrati…" at bounding box center [736, 188] width 98 height 377
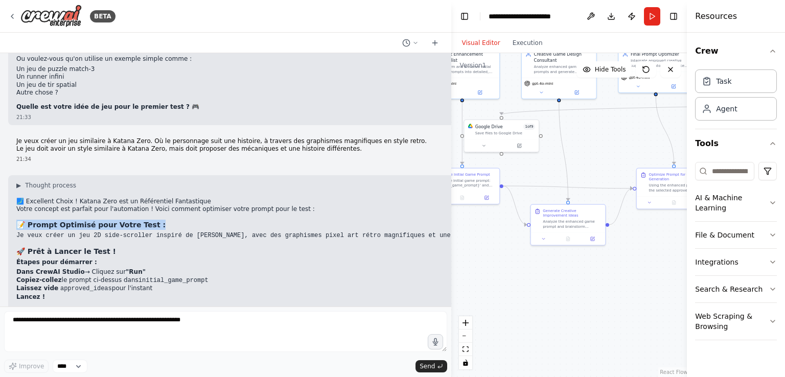
scroll to position [2852, 0]
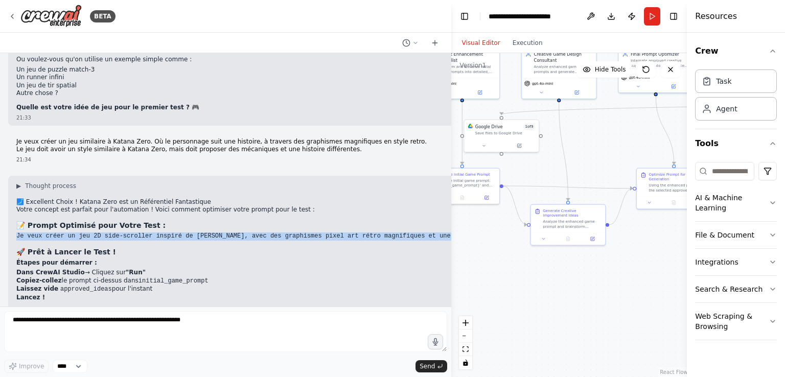
copy div "Je veux créer un jeu 2D side-scroller inspiré de [PERSON_NAME], avec des graphi…"
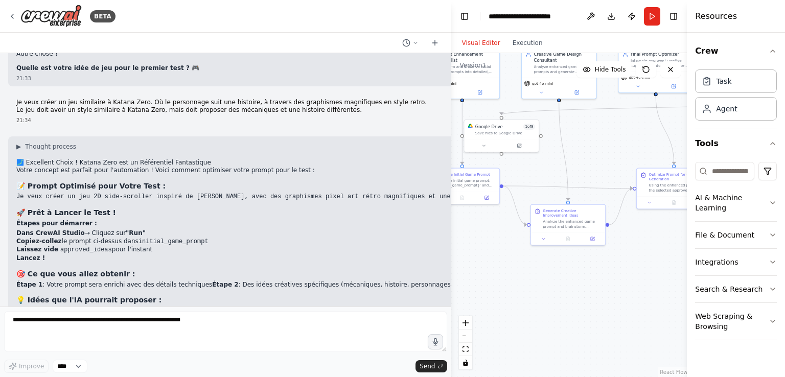
scroll to position [2901, 0]
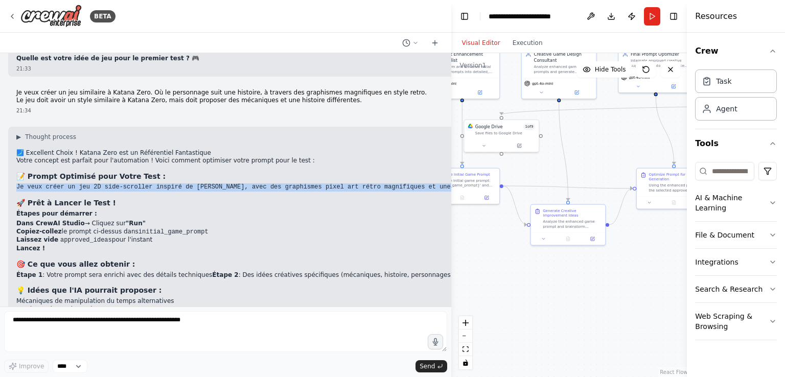
copy div "Je veux créer un jeu 2D side-scroller inspiré de [PERSON_NAME], avec des graphi…"
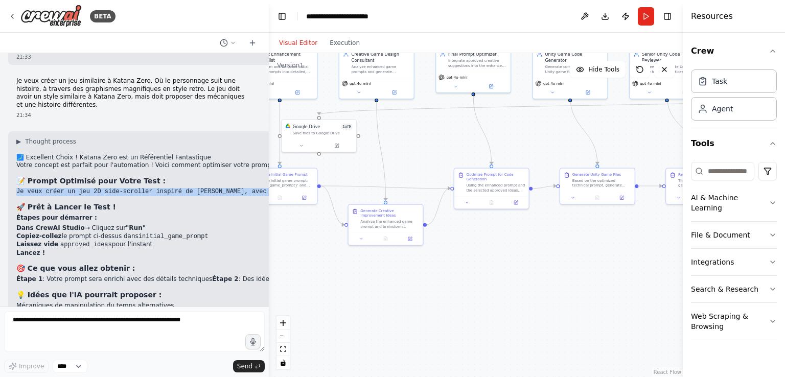
drag, startPoint x: 450, startPoint y: 68, endPoint x: 260, endPoint y: 100, distance: 192.8
click at [260, 100] on div "BETA Can you explain in french what's your purpose? Act like I don't understand…" at bounding box center [392, 188] width 785 height 377
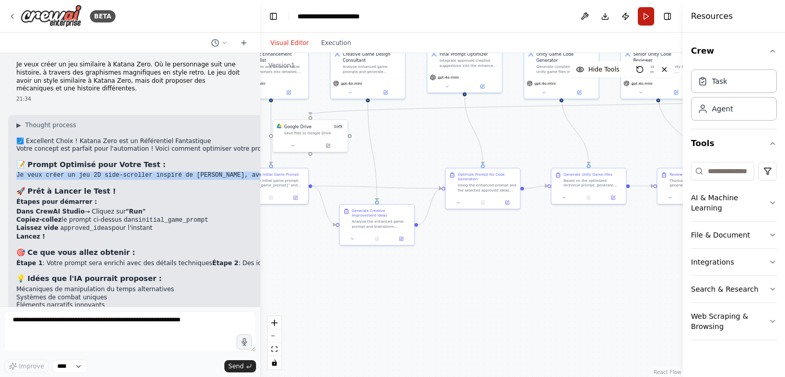
click at [644, 14] on button "Run" at bounding box center [646, 16] width 16 height 18
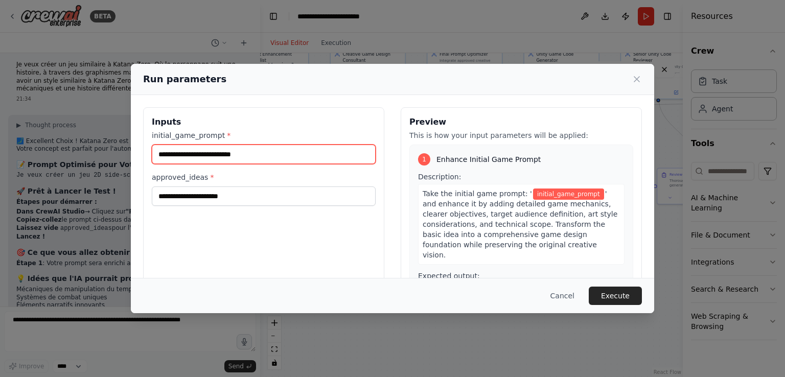
click at [269, 159] on input "initial_game_prompt *" at bounding box center [264, 154] width 224 height 19
click at [269, 159] on input "*" at bounding box center [264, 154] width 224 height 19
type input "******"
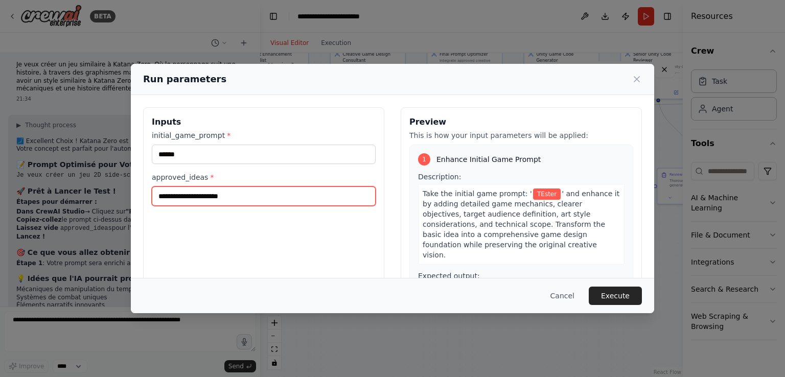
click at [195, 199] on input "approved_ideas *" at bounding box center [264, 196] width 224 height 19
type input "*"
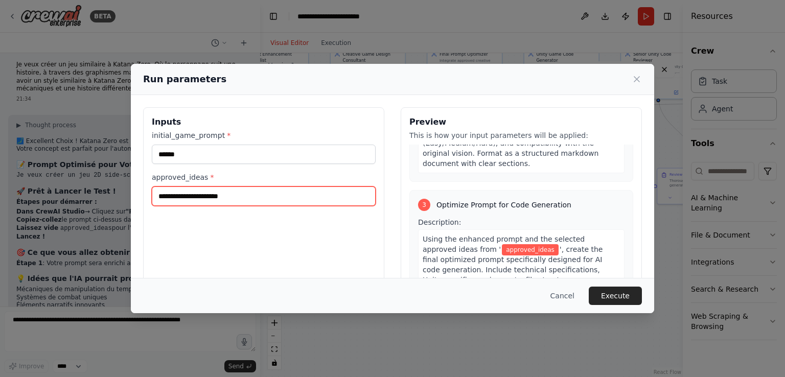
scroll to position [449, 0]
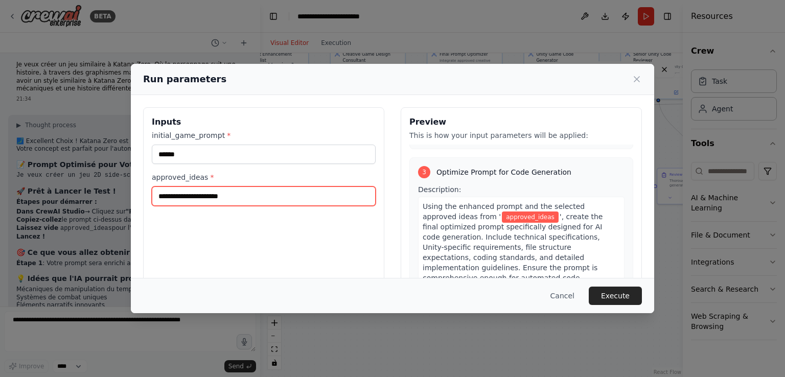
click at [180, 195] on input "approved_ideas *" at bounding box center [264, 196] width 224 height 19
type input "***"
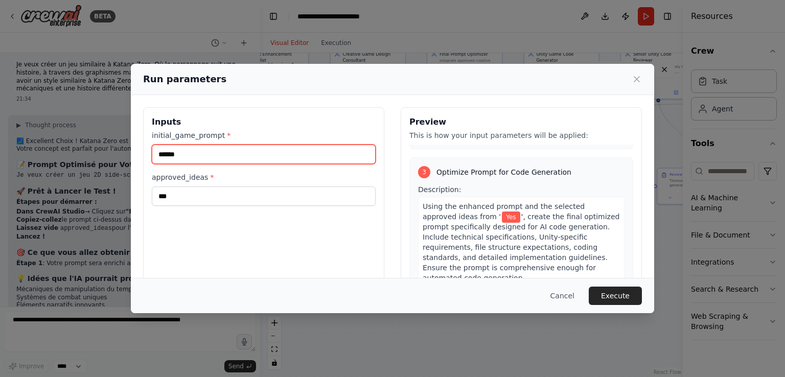
drag, startPoint x: 202, startPoint y: 152, endPoint x: 123, endPoint y: 153, distance: 79.2
click at [123, 153] on div "Run parameters Inputs initial_game_prompt * ****** approved_ideas * *** Preview…" at bounding box center [392, 188] width 785 height 377
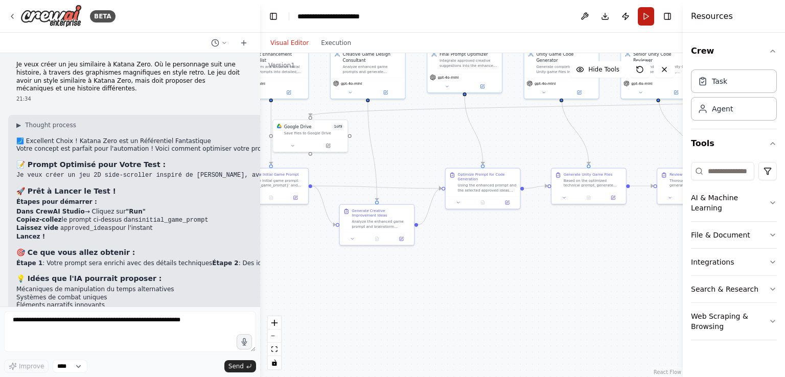
click at [646, 12] on button "Run" at bounding box center [646, 16] width 16 height 18
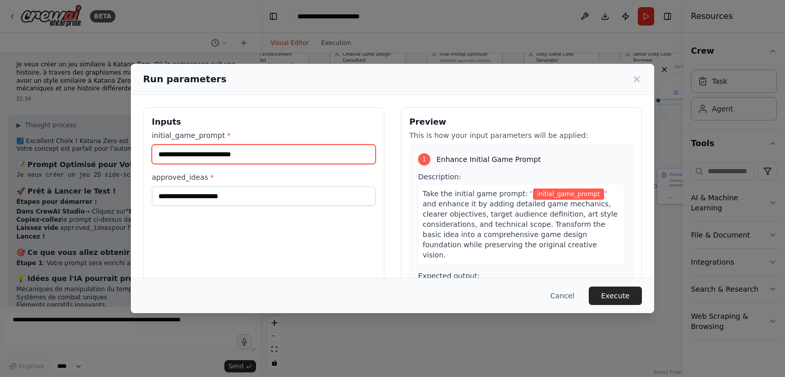
click at [254, 149] on input "initial_game_prompt *" at bounding box center [264, 154] width 224 height 19
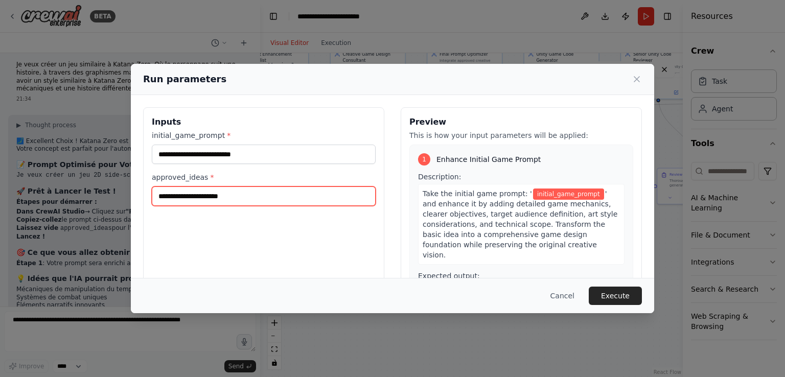
click at [230, 202] on input "approved_ideas *" at bounding box center [264, 196] width 224 height 19
click at [636, 81] on icon at bounding box center [637, 79] width 10 height 10
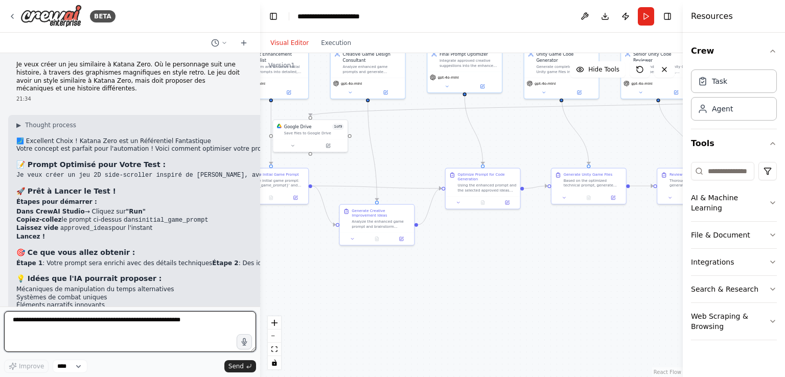
click at [99, 320] on textarea at bounding box center [130, 331] width 252 height 41
type textarea "*"
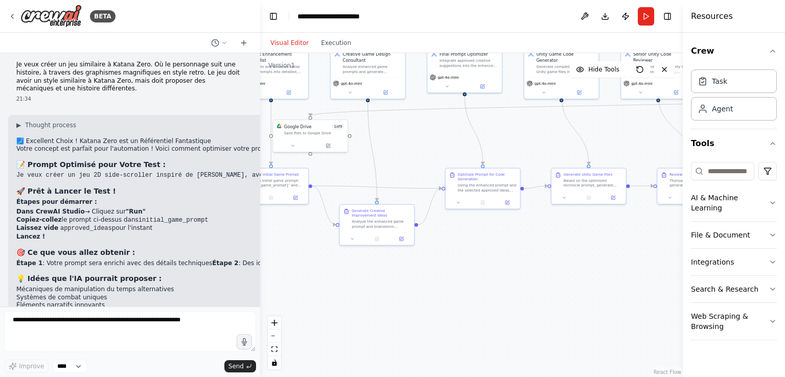
copy div "Étape 1 : Votre prompt sera enrichi avec des détails techniques Étape 2 : Des i…"
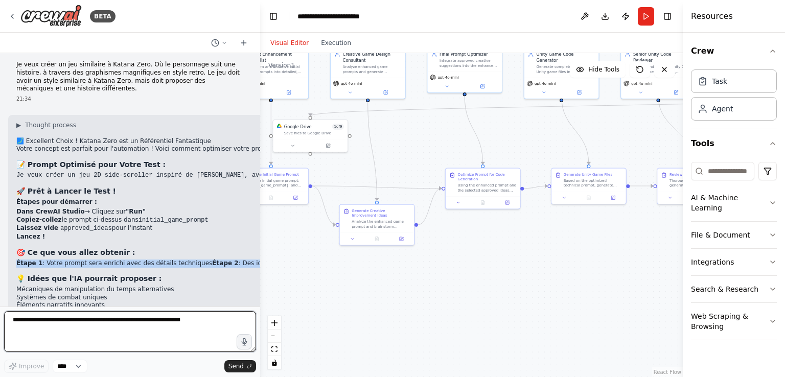
click at [158, 315] on textarea at bounding box center [130, 331] width 252 height 41
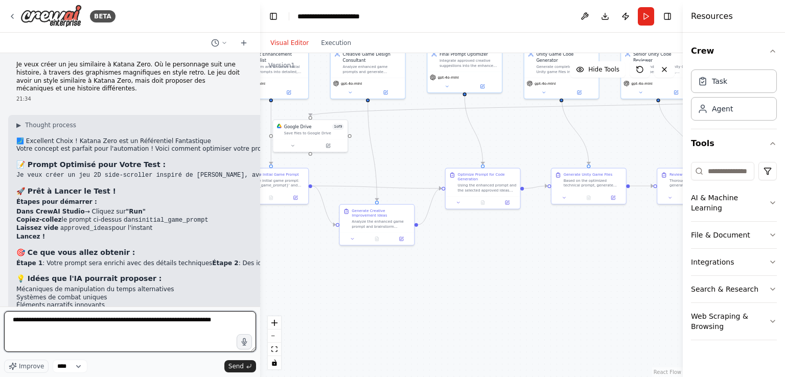
type textarea "**********"
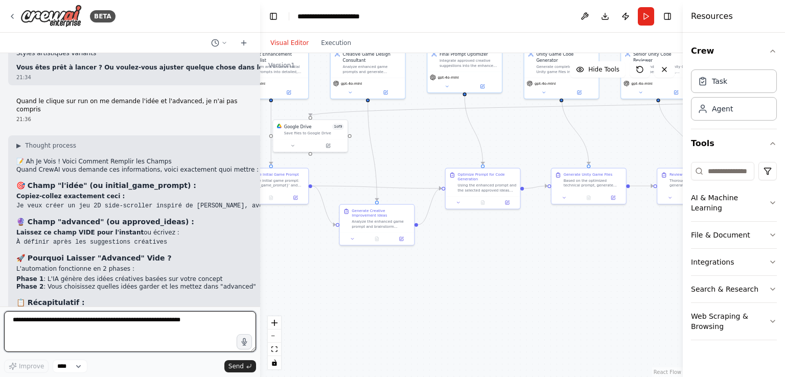
scroll to position [3378, 0]
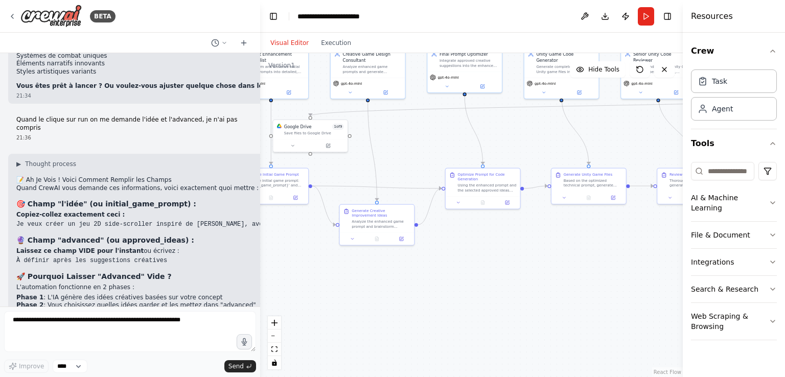
copy div "Je veux créer un jeu 2D side-scroller inspiré de [PERSON_NAME], avec des graphi…"
click at [645, 17] on button "Run" at bounding box center [646, 16] width 16 height 18
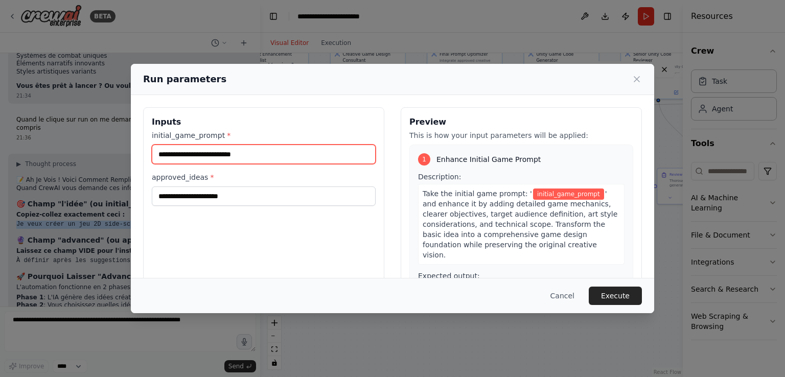
click at [249, 162] on input "initial_game_prompt *" at bounding box center [264, 154] width 224 height 19
paste input "**********"
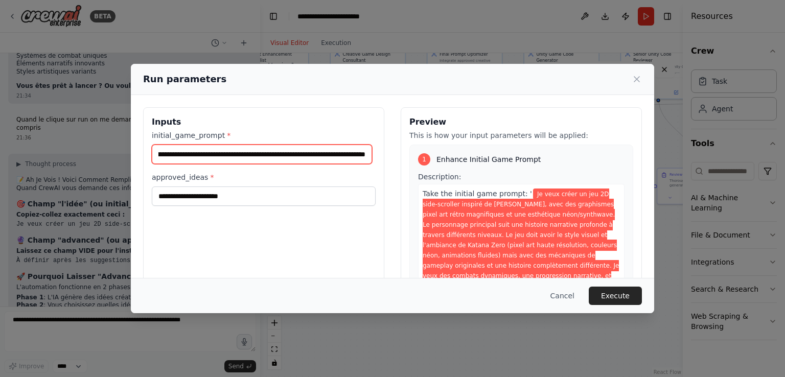
scroll to position [12, 0]
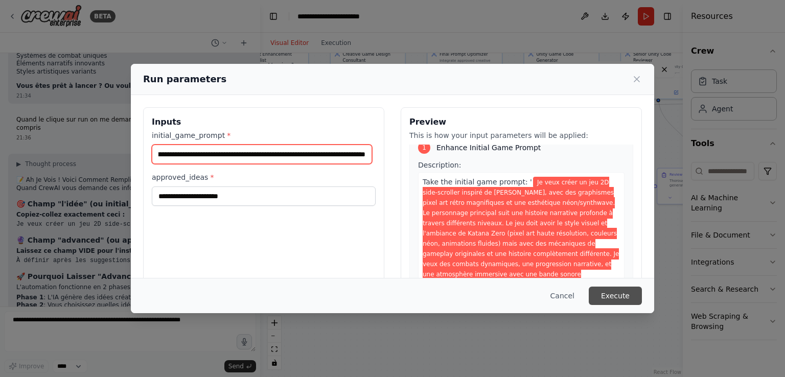
type input "**********"
click at [610, 289] on button "Execute" at bounding box center [615, 296] width 53 height 18
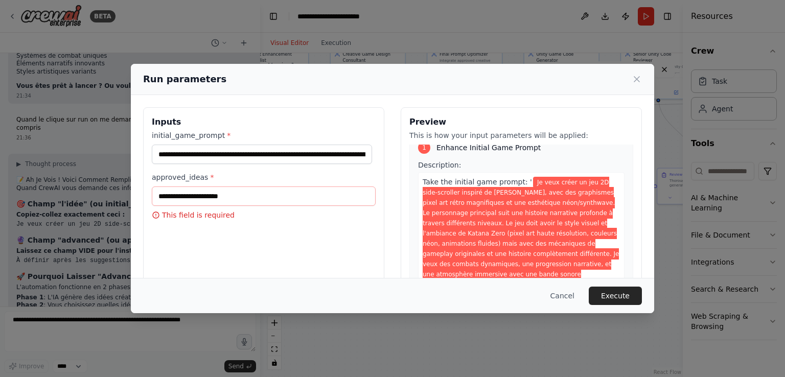
click at [203, 209] on div "approved_ideas * This field is required" at bounding box center [264, 196] width 224 height 48
click at [156, 214] on icon at bounding box center [156, 215] width 8 height 8
click at [636, 81] on icon at bounding box center [637, 79] width 10 height 10
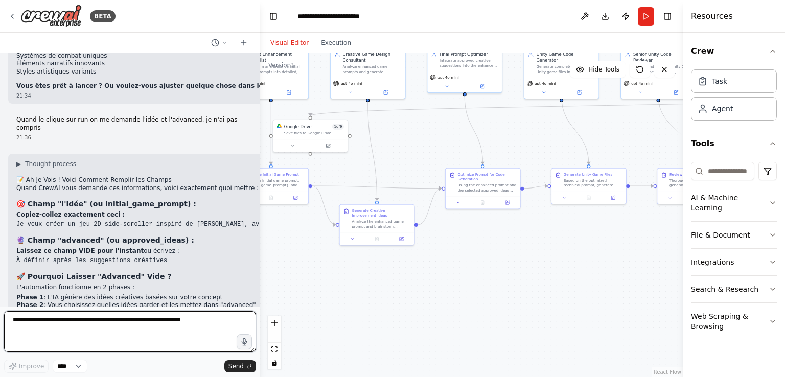
click at [161, 328] on textarea at bounding box center [130, 331] width 252 height 41
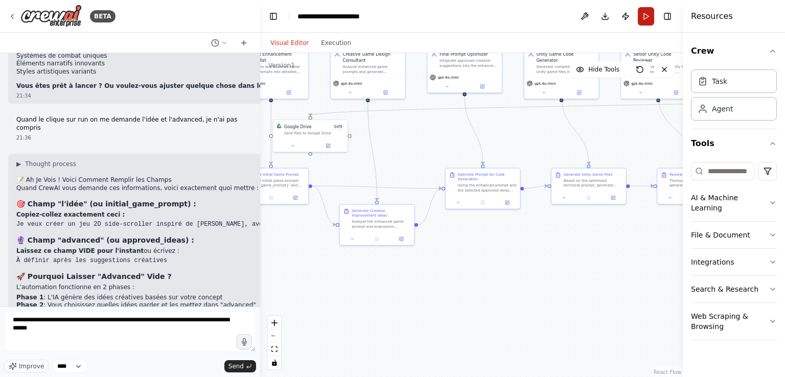
click at [642, 12] on button "Run" at bounding box center [646, 16] width 16 height 18
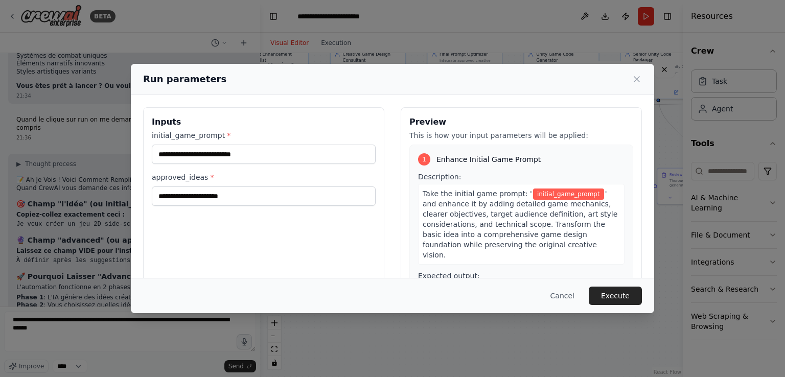
click at [207, 133] on label "initial_game_prompt *" at bounding box center [264, 135] width 224 height 10
click at [207, 145] on input "initial_game_prompt *" at bounding box center [264, 154] width 224 height 19
click at [207, 133] on label "initial_game_prompt *" at bounding box center [264, 135] width 224 height 10
click at [207, 145] on input "initial_game_prompt *" at bounding box center [264, 154] width 224 height 19
click at [207, 133] on label "initial_game_prompt *" at bounding box center [264, 135] width 224 height 10
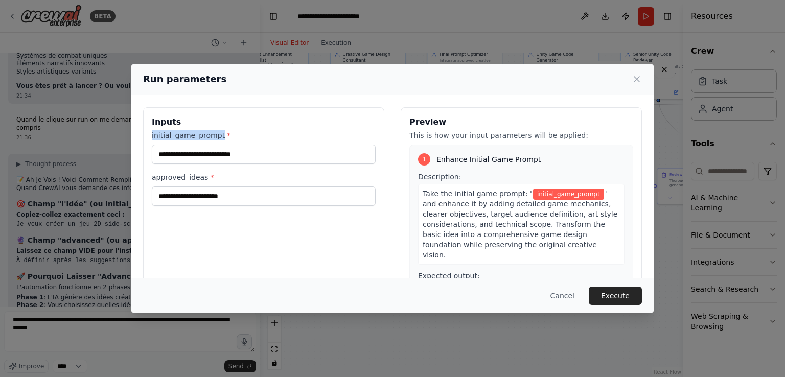
click at [207, 145] on input "initial_game_prompt *" at bounding box center [264, 154] width 224 height 19
copy label "initial_game_prompt"
click at [172, 179] on label "approved_ideas *" at bounding box center [264, 177] width 224 height 10
click at [172, 187] on input "approved_ideas *" at bounding box center [264, 196] width 224 height 19
click at [172, 179] on label "approved_ideas *" at bounding box center [264, 177] width 224 height 10
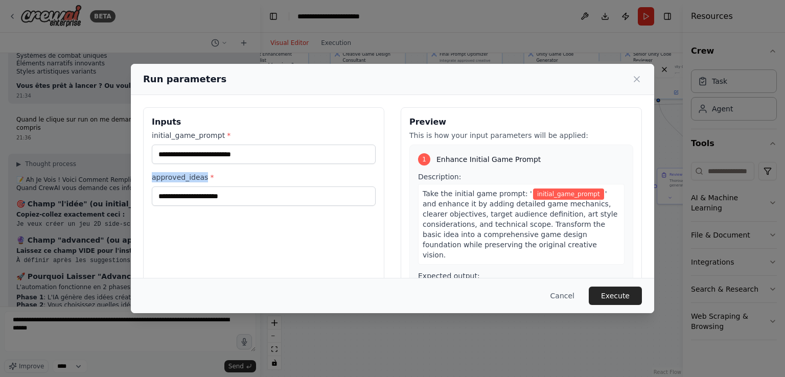
click at [172, 187] on input "approved_ideas *" at bounding box center [264, 196] width 224 height 19
copy label "approved_ideas"
click at [206, 133] on label "initial_game_prompt *" at bounding box center [264, 135] width 224 height 10
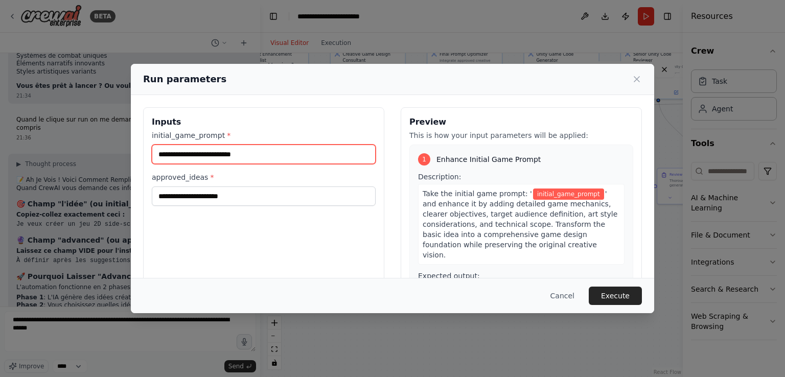
click at [206, 145] on input "initial_game_prompt *" at bounding box center [264, 154] width 224 height 19
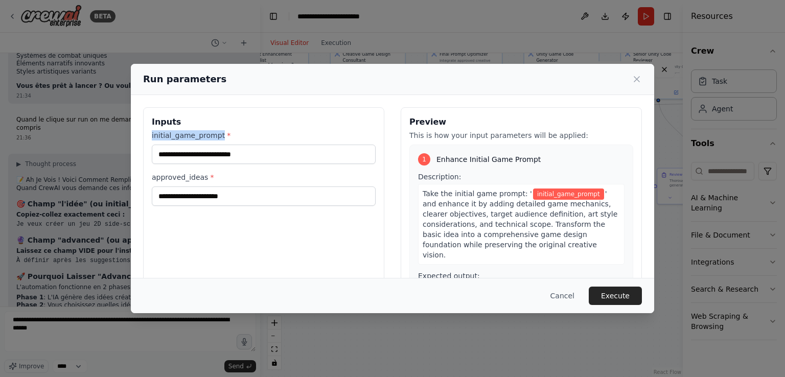
click at [206, 133] on label "initial_game_prompt *" at bounding box center [264, 135] width 224 height 10
click at [206, 145] on input "initial_game_prompt *" at bounding box center [264, 154] width 224 height 19
copy label "initial_game_prompt"
click at [641, 80] on icon at bounding box center [637, 79] width 10 height 10
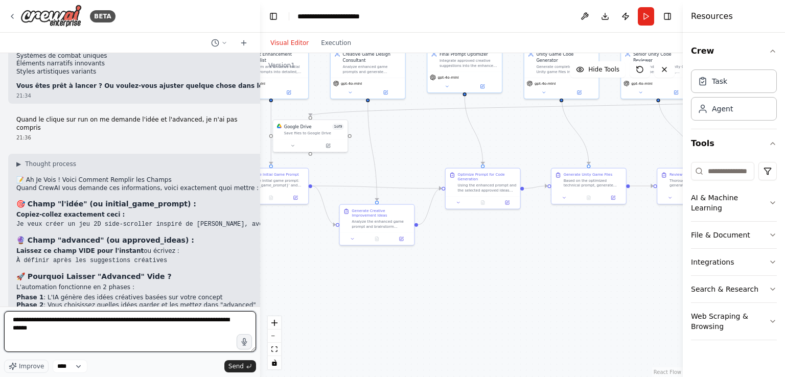
click at [137, 321] on textarea "**********" at bounding box center [130, 331] width 252 height 41
paste textarea "**********"
click at [78, 321] on textarea "**********" at bounding box center [130, 331] width 252 height 41
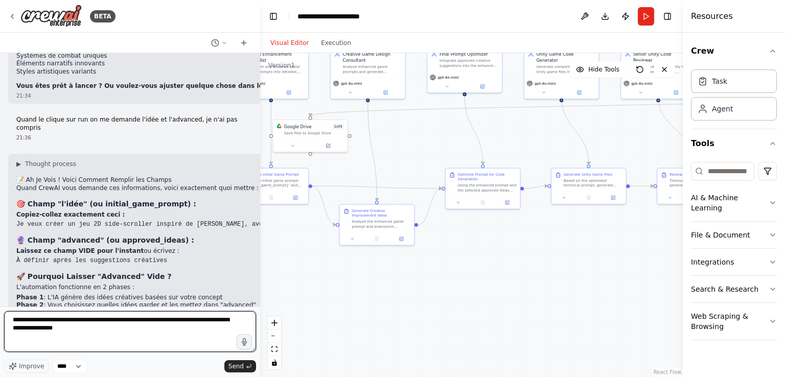
paste textarea "*******"
click at [98, 321] on textarea "**********" at bounding box center [130, 331] width 252 height 41
paste textarea "**********"
type textarea "**********"
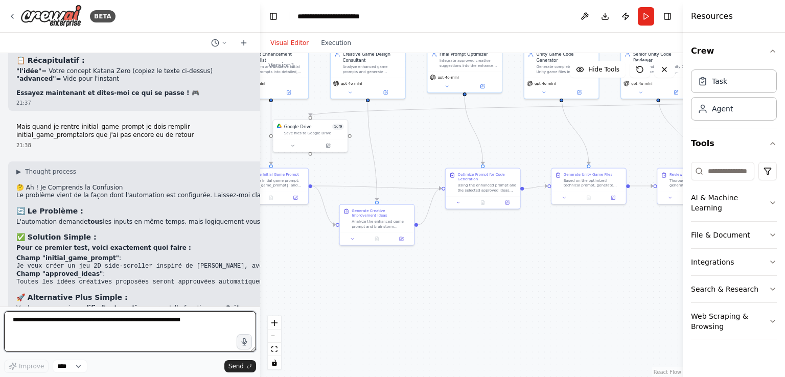
scroll to position [3637, 0]
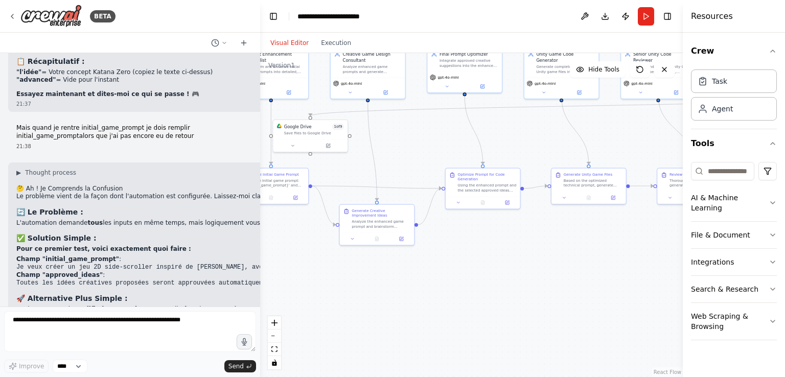
click at [148, 264] on code "Je veux créer un jeu 2D side-scroller inspiré de [PERSON_NAME], avec des graphi…" at bounding box center [684, 267] width 1336 height 7
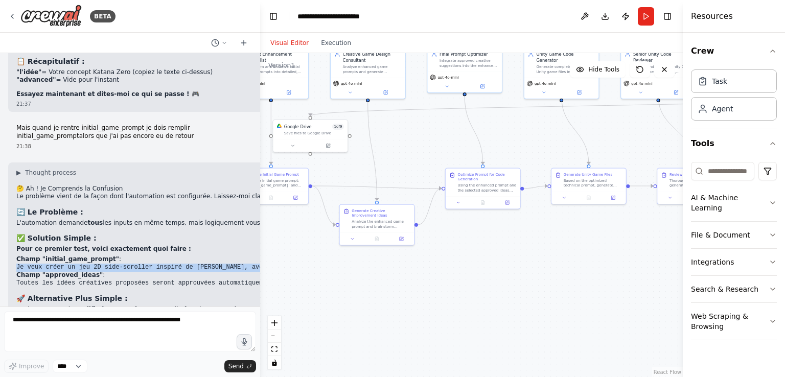
click at [148, 264] on code "Je veux créer un jeu 2D side-scroller inspiré de [PERSON_NAME], avec des graphi…" at bounding box center [684, 267] width 1336 height 7
copy div "Je veux créer un jeu 2D side-scroller inspiré de [PERSON_NAME], avec des graphi…"
click at [139, 280] on code "Toutes les idées créatives proposées seront approuvées automatiquement pour ce …" at bounding box center [169, 283] width 306 height 7
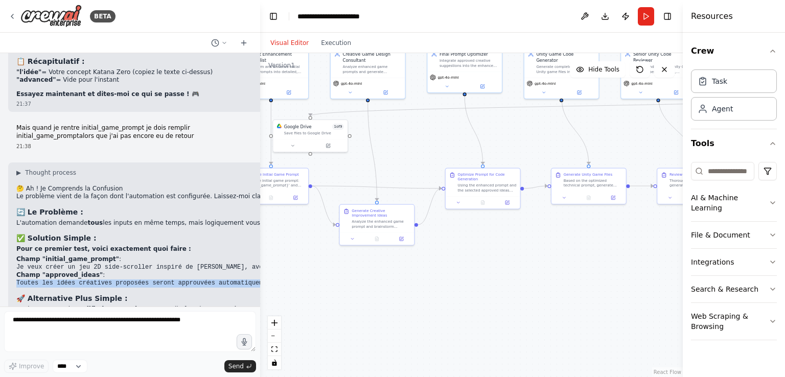
copy div "Toutes les idées créatives proposées seront approuvées automatiquement pour ce …"
click at [650, 15] on button "Run" at bounding box center [646, 16] width 16 height 18
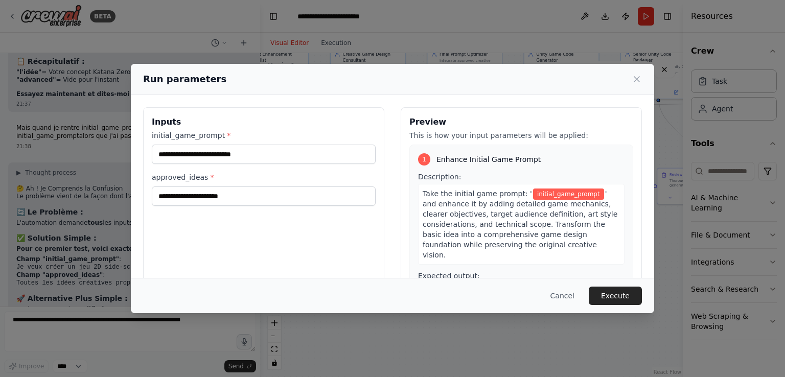
click at [220, 209] on div "Inputs initial_game_prompt * approved_ideas *" at bounding box center [263, 228] width 241 height 242
click at [221, 199] on input "approved_ideas *" at bounding box center [264, 196] width 224 height 19
paste input "**********"
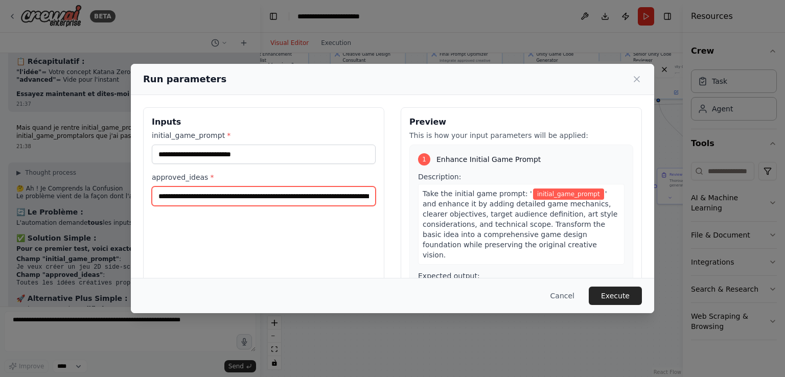
scroll to position [0, 72]
type input "**********"
click at [239, 164] on div "**********" at bounding box center [264, 168] width 224 height 76
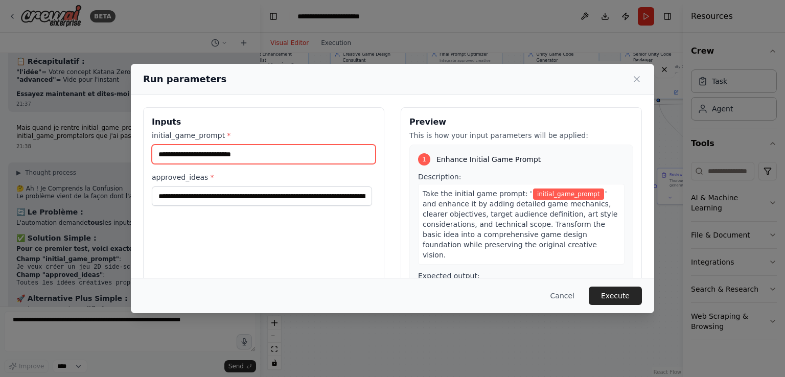
click at [239, 152] on input "initial_game_prompt *" at bounding box center [264, 154] width 224 height 19
paste input "**********"
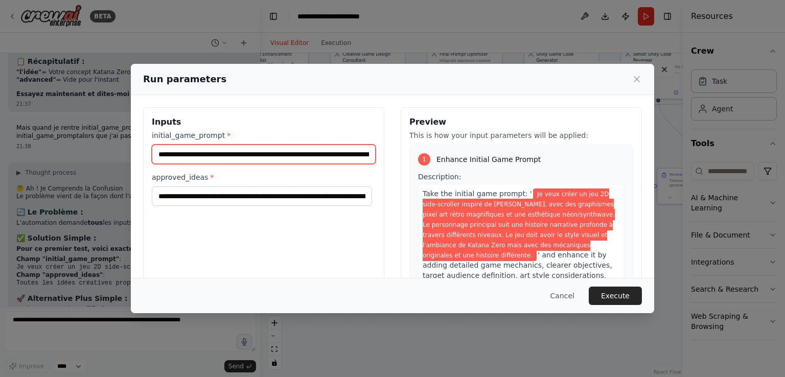
scroll to position [0, 934]
type input "**********"
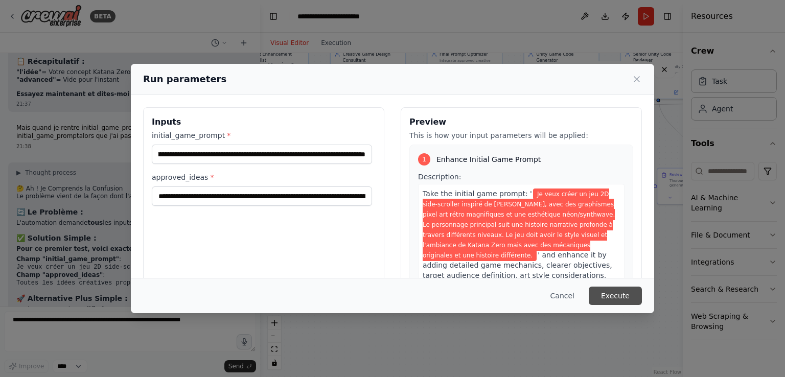
scroll to position [0, 0]
click at [610, 293] on button "Execute" at bounding box center [615, 296] width 53 height 18
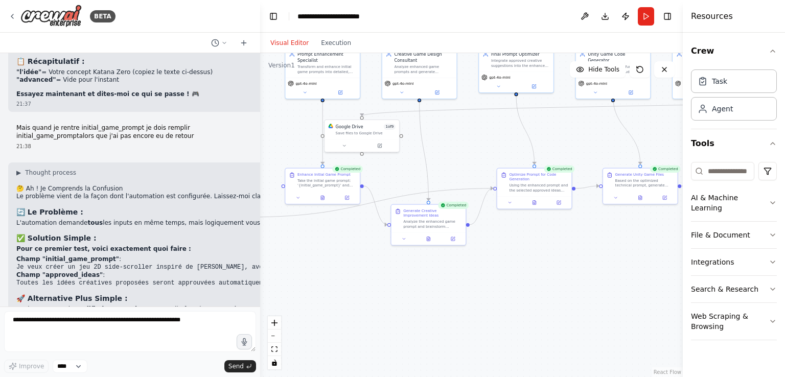
drag, startPoint x: 318, startPoint y: 187, endPoint x: 247, endPoint y: 218, distance: 77.1
click at [247, 218] on div "BETA Can you explain in french what's your purpose? Act like I don't understand…" at bounding box center [392, 188] width 785 height 377
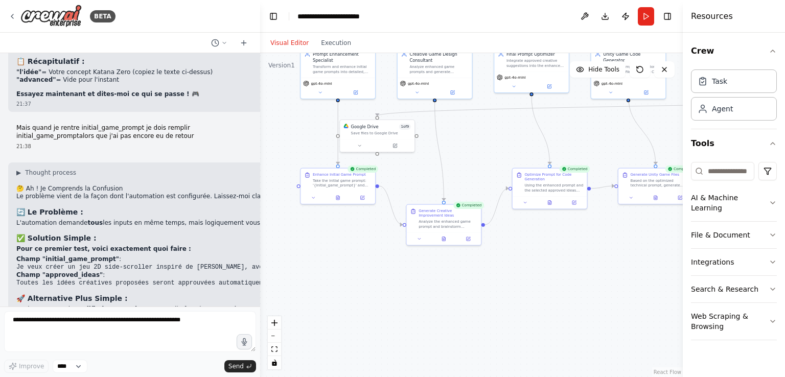
scroll to position [3660, 0]
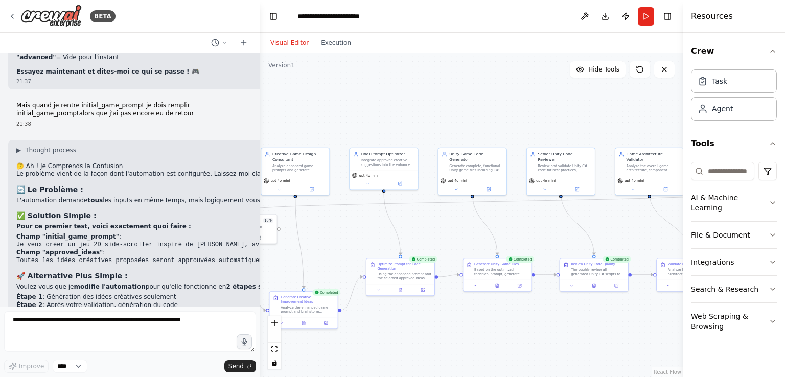
drag, startPoint x: 542, startPoint y: 170, endPoint x: 436, endPoint y: 229, distance: 121.5
click at [436, 229] on div ".deletable-edge-delete-btn { width: 20px; height: 20px; border: 0px solid #ffff…" at bounding box center [471, 215] width 423 height 324
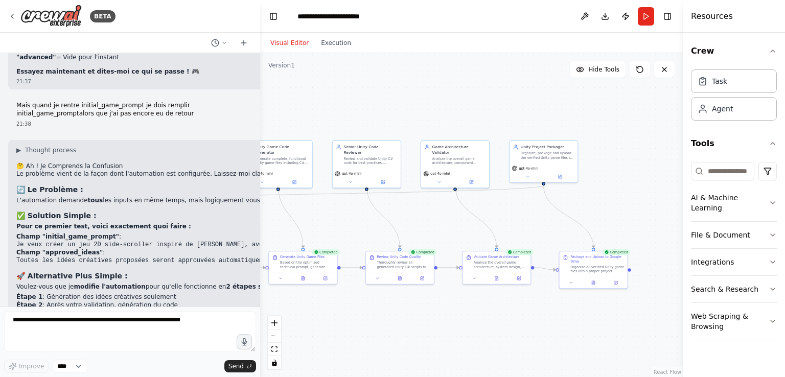
drag, startPoint x: 536, startPoint y: 220, endPoint x: 427, endPoint y: 212, distance: 109.7
click at [376, 214] on div ".deletable-edge-delete-btn { width: 20px; height: 20px; border: 0px solid #ffff…" at bounding box center [471, 215] width 423 height 324
click at [660, 16] on button "Toggle Right Sidebar" at bounding box center [667, 16] width 14 height 14
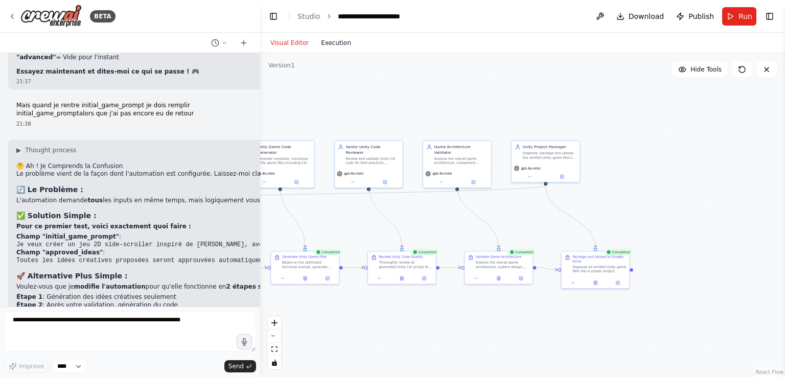
click at [335, 45] on button "Execution" at bounding box center [336, 43] width 42 height 12
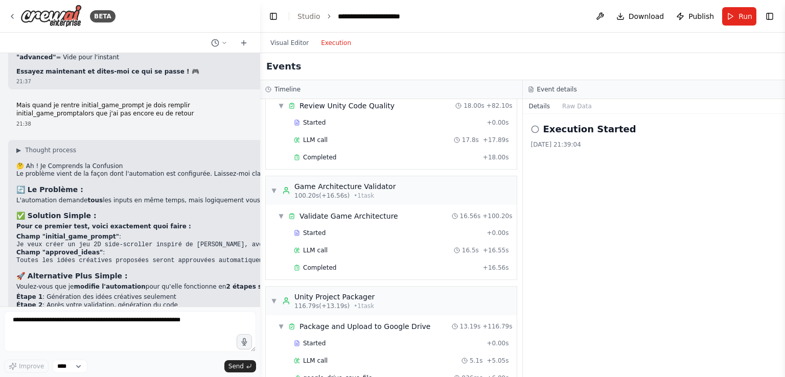
scroll to position [561, 0]
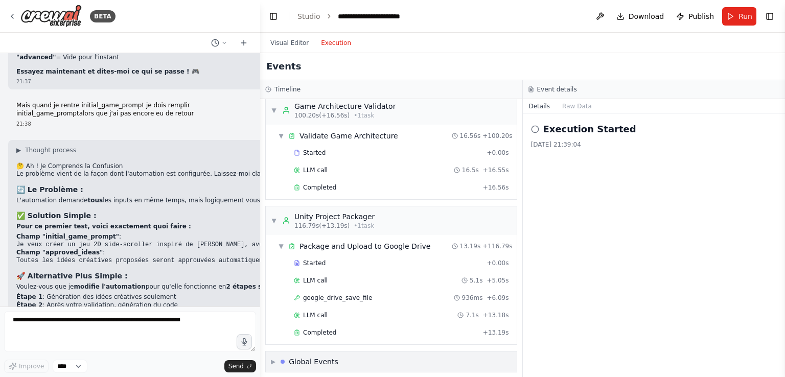
click at [292, 357] on div "Global Events" at bounding box center [314, 362] width 50 height 10
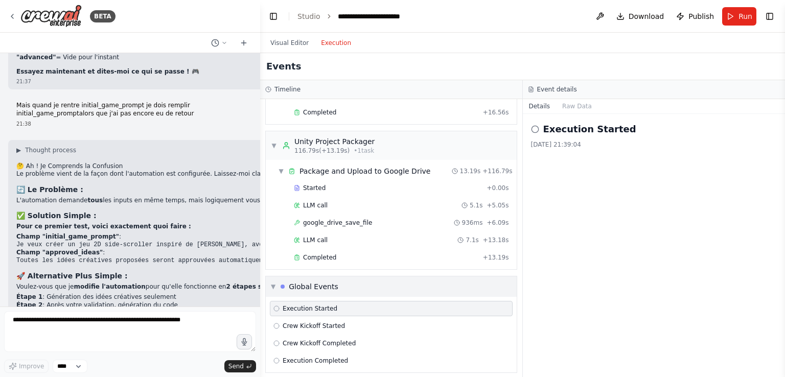
click at [307, 282] on div "Global Events" at bounding box center [314, 287] width 50 height 10
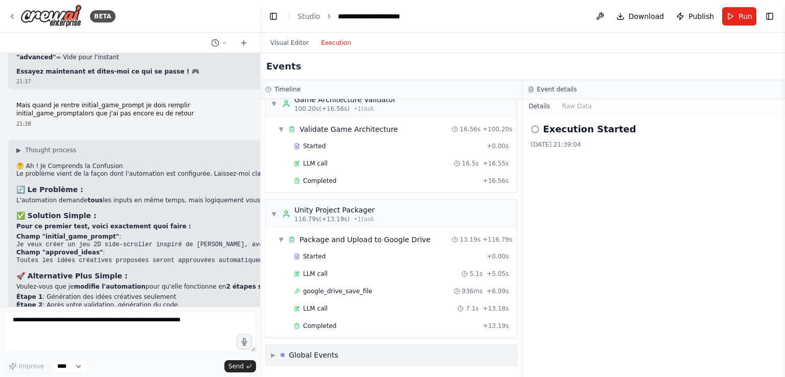
scroll to position [561, 0]
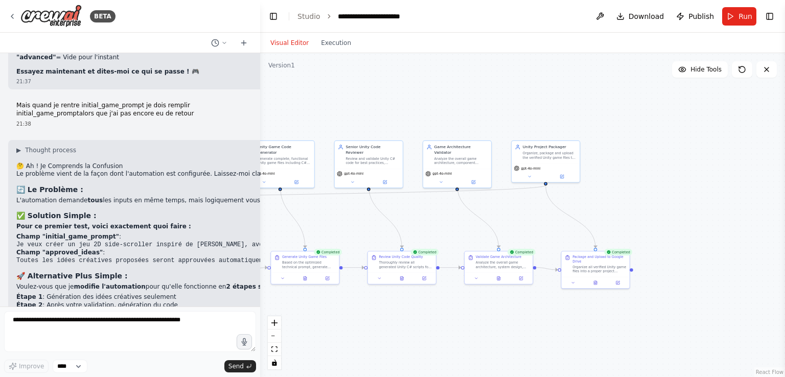
click at [296, 42] on button "Visual Editor" at bounding box center [289, 43] width 51 height 12
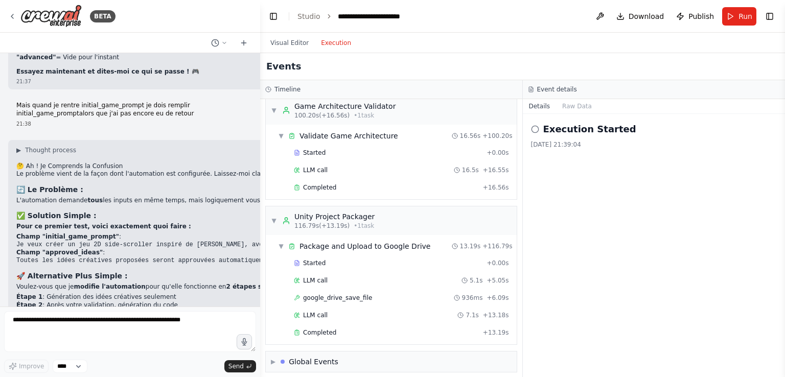
click at [325, 42] on button "Execution" at bounding box center [336, 43] width 42 height 12
click at [564, 104] on button "Raw Data" at bounding box center [577, 106] width 42 height 14
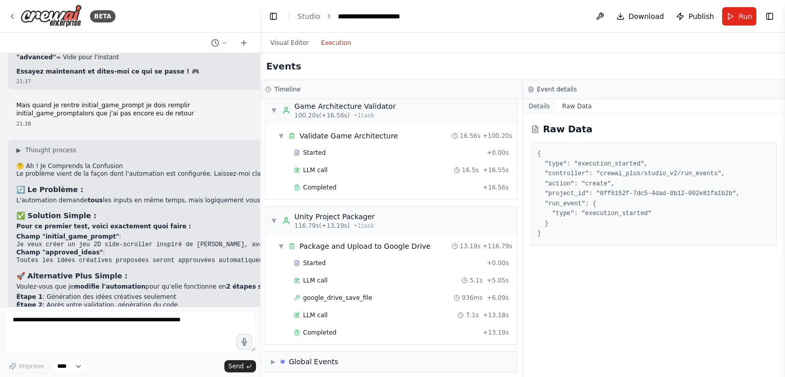
click at [544, 105] on button "Details" at bounding box center [540, 106] width 34 height 14
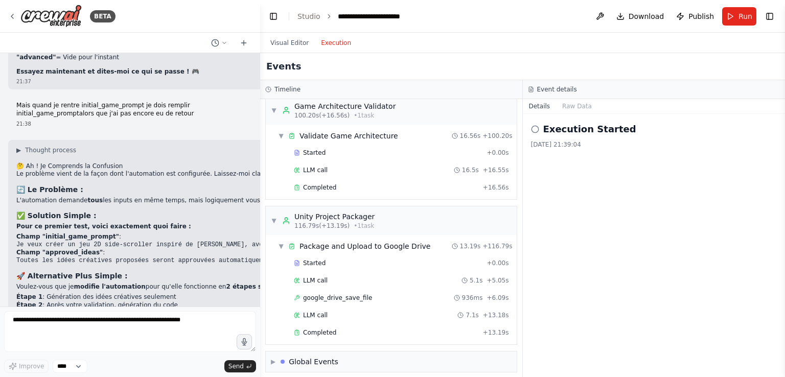
click at [312, 336] on div "▼ Package and Upload to Google Drive 13.19s + 116.79s Started + 0.00s LLM call …" at bounding box center [391, 289] width 251 height 109
click at [309, 357] on div "Global Events" at bounding box center [314, 362] width 50 height 10
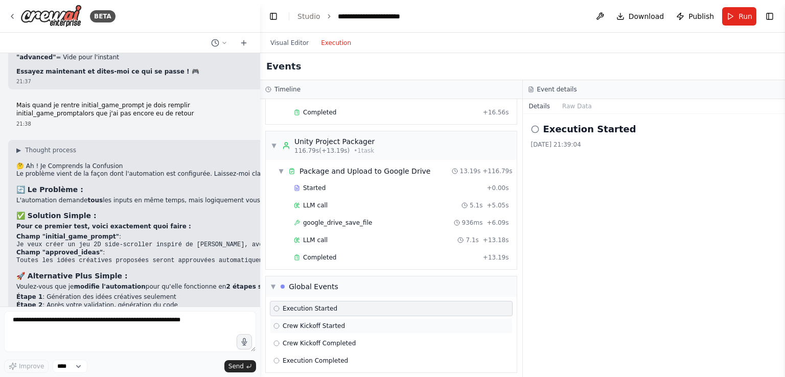
click at [277, 323] on icon at bounding box center [276, 326] width 6 height 6
click at [280, 318] on div "Crew Kickoff Started" at bounding box center [391, 325] width 243 height 15
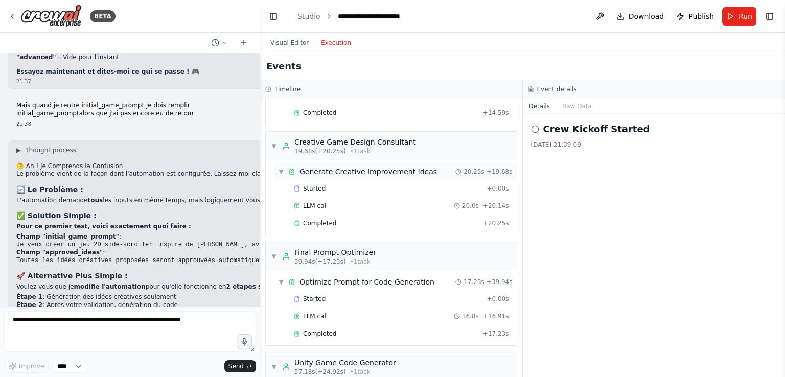
scroll to position [35, 0]
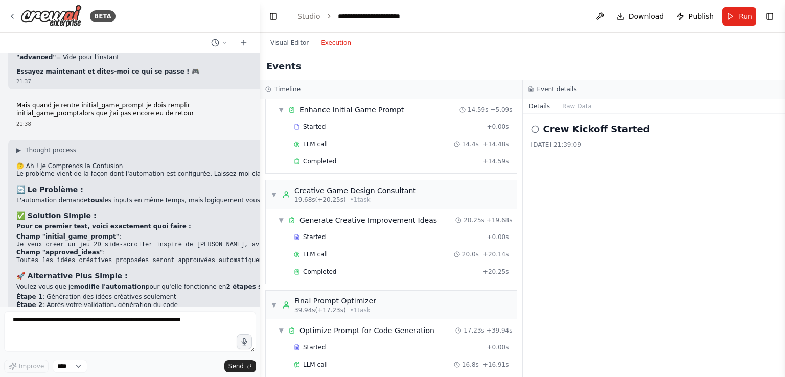
click at [321, 151] on div "Started + 0.00s LLM call 14.4s + 14.48s Completed + 14.59s" at bounding box center [395, 145] width 243 height 52
click at [307, 143] on span "LLM call" at bounding box center [315, 144] width 25 height 8
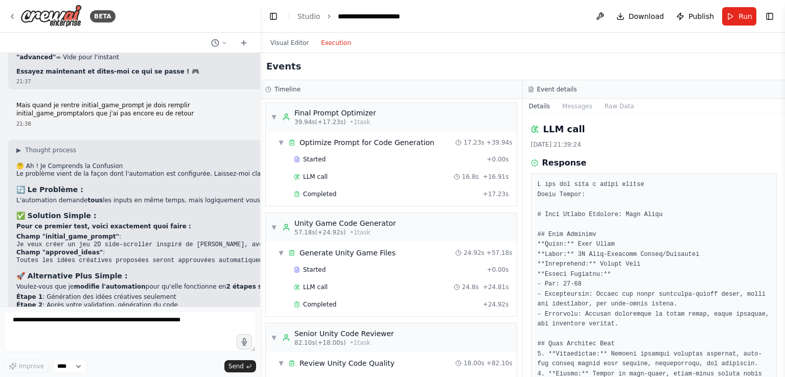
scroll to position [227, 0]
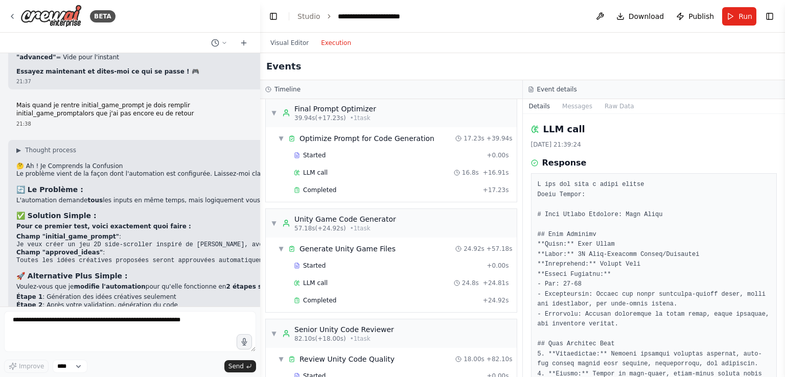
click at [304, 270] on div "Started + 0.00s LLM call 24.8s + 24.81s Completed + 24.92s" at bounding box center [395, 284] width 243 height 52
click at [314, 246] on div "Generate Unity Game Files" at bounding box center [348, 249] width 96 height 10
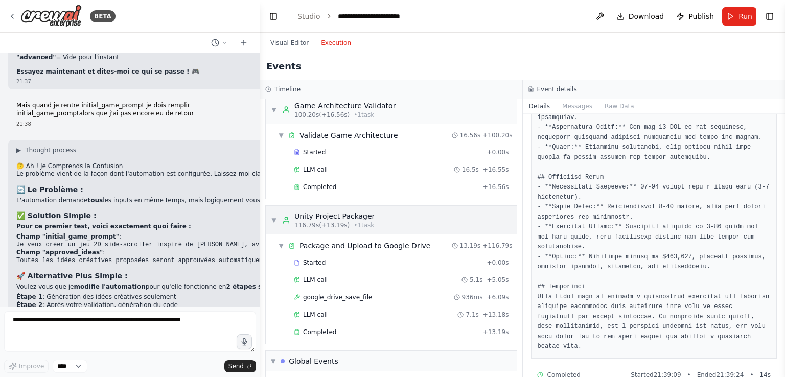
scroll to position [584, 0]
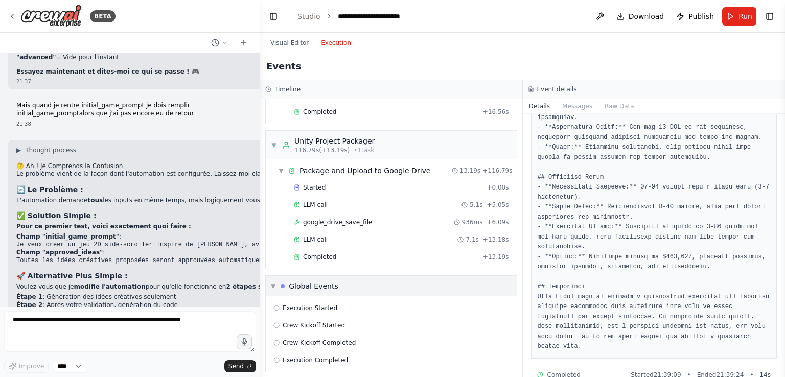
click at [292, 284] on div "Global Events" at bounding box center [314, 286] width 50 height 10
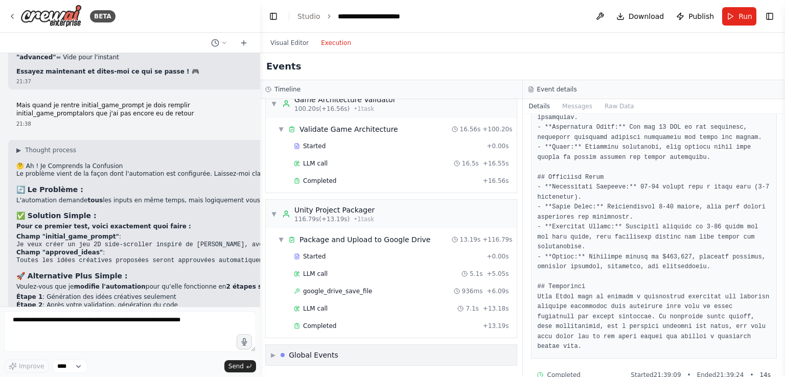
scroll to position [509, 0]
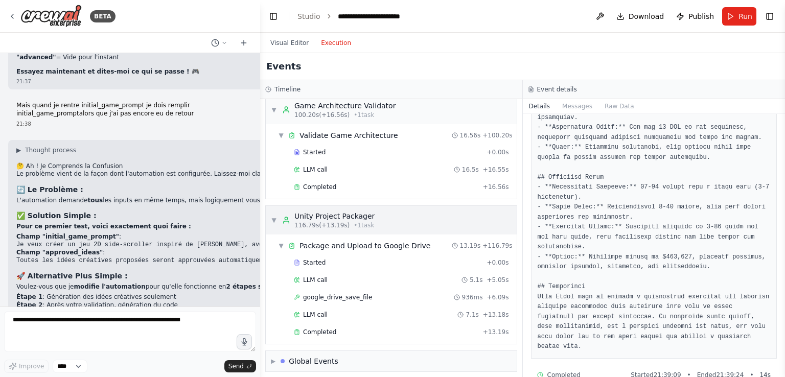
click at [288, 216] on icon at bounding box center [286, 220] width 8 height 8
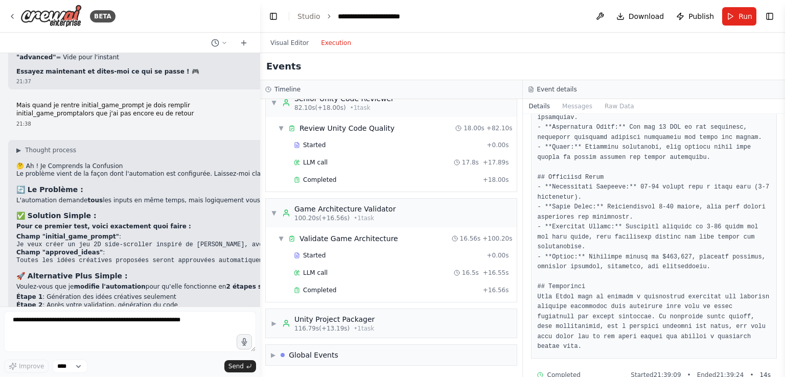
scroll to position [401, 0]
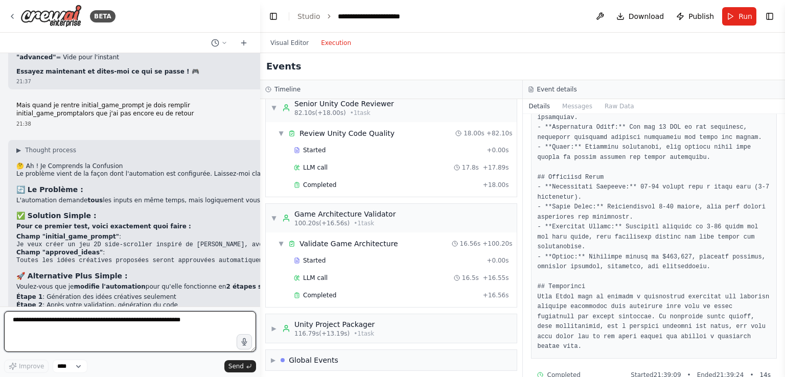
click at [133, 333] on textarea at bounding box center [130, 331] width 252 height 41
type textarea "**********"
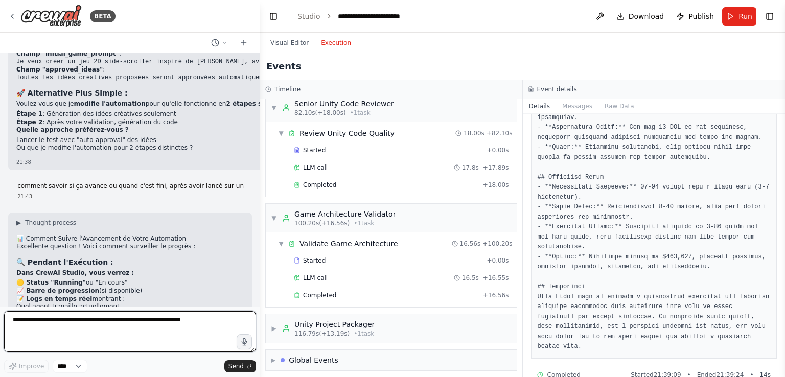
scroll to position [3843, 0]
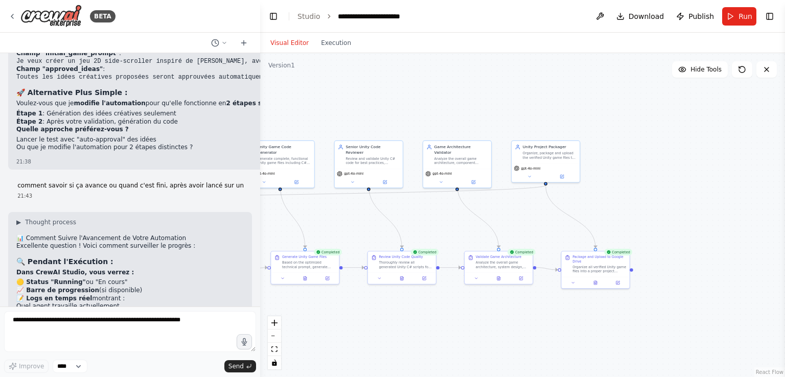
click at [302, 42] on button "Visual Editor" at bounding box center [289, 43] width 51 height 12
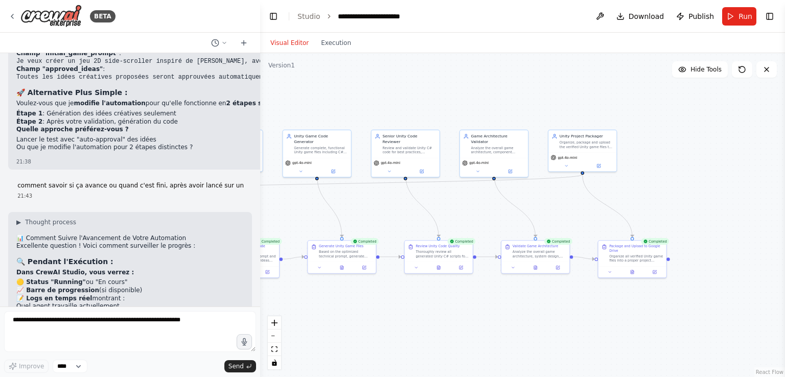
drag, startPoint x: 423, startPoint y: 95, endPoint x: 560, endPoint y: 89, distance: 137.1
click at [560, 89] on div ".deletable-edge-delete-btn { width: 20px; height: 20px; border: 0px solid #ffff…" at bounding box center [522, 215] width 525 height 324
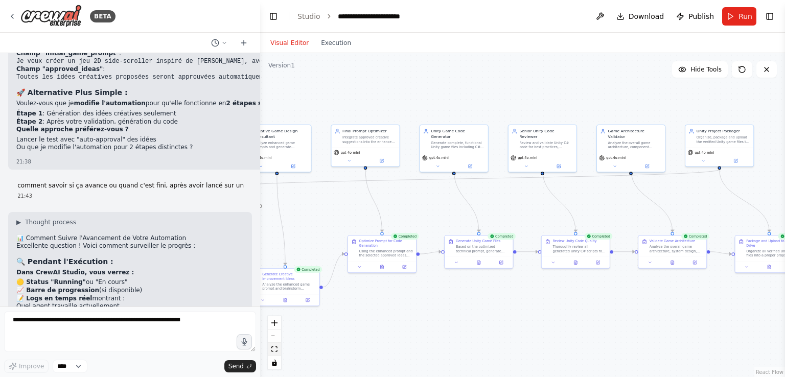
click at [273, 352] on icon "fit view" at bounding box center [274, 350] width 6 height 6
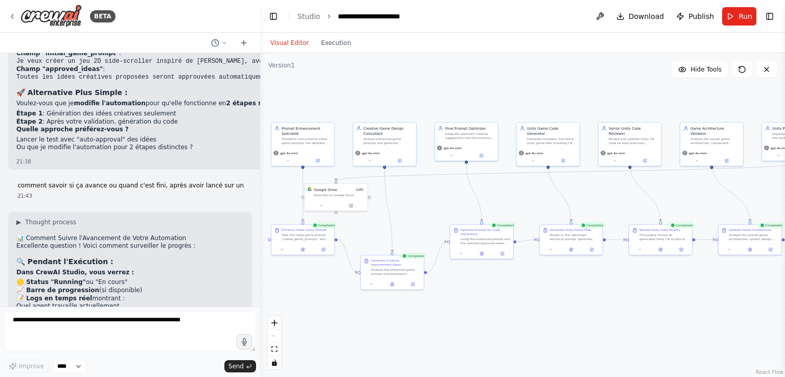
drag, startPoint x: 393, startPoint y: 215, endPoint x: 441, endPoint y: 205, distance: 49.5
click at [441, 205] on div ".deletable-edge-delete-btn { width: 20px; height: 20px; border: 0px solid #ffff…" at bounding box center [522, 215] width 525 height 324
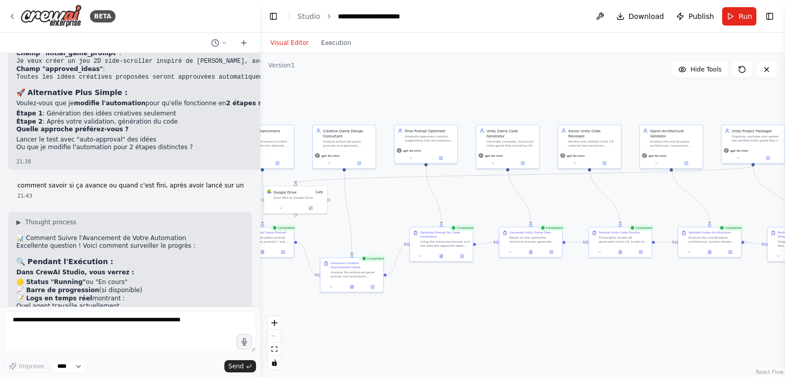
drag, startPoint x: 441, startPoint y: 205, endPoint x: 364, endPoint y: 212, distance: 77.5
click at [364, 212] on div ".deletable-edge-delete-btn { width: 20px; height: 20px; border: 0px solid #ffff…" at bounding box center [522, 215] width 525 height 324
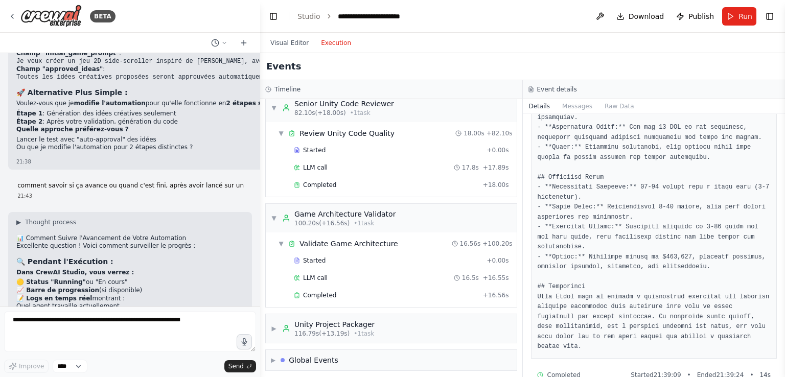
click at [330, 41] on button "Execution" at bounding box center [336, 43] width 42 height 12
click at [312, 355] on div "Global Events" at bounding box center [314, 360] width 50 height 10
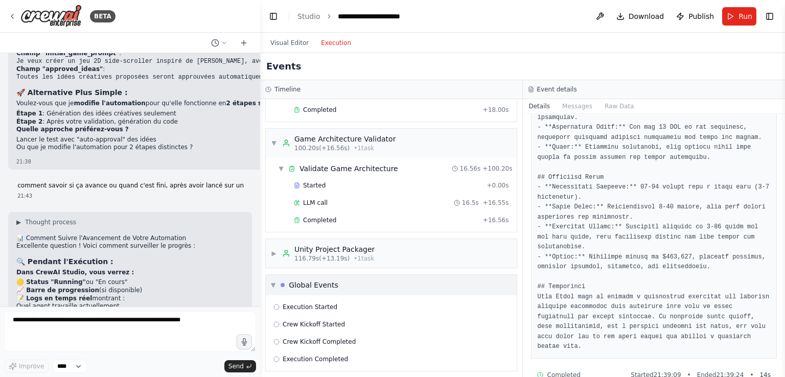
click at [320, 281] on div "Global Events" at bounding box center [314, 285] width 50 height 10
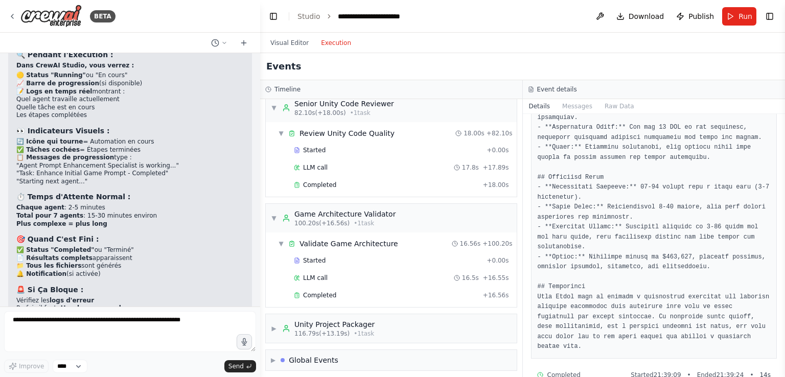
scroll to position [4053, 0]
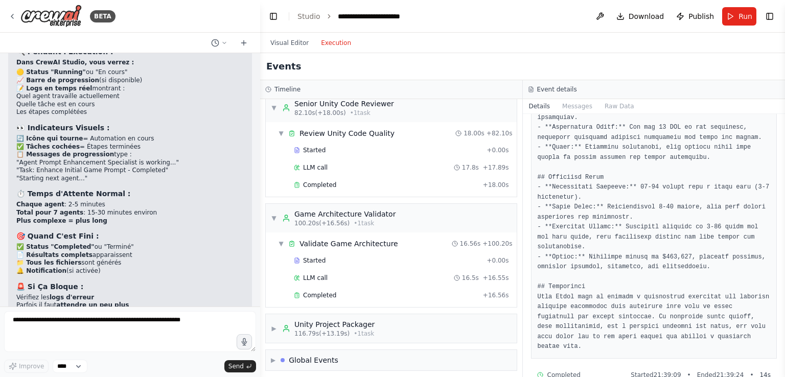
click at [283, 91] on h3 "Timeline" at bounding box center [287, 89] width 26 height 8
click at [298, 45] on button "Visual Editor" at bounding box center [289, 43] width 51 height 12
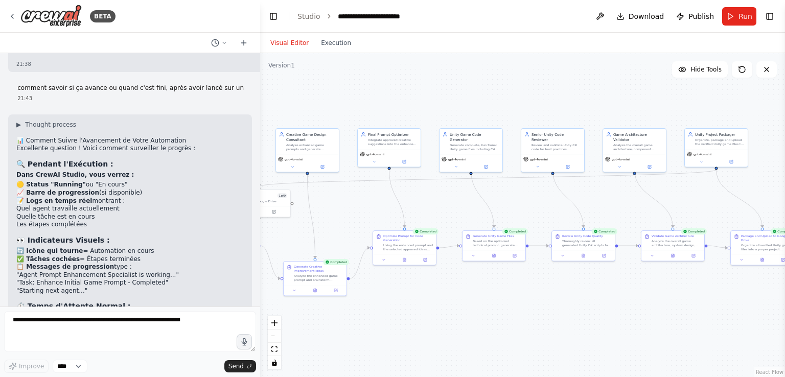
scroll to position [3938, 0]
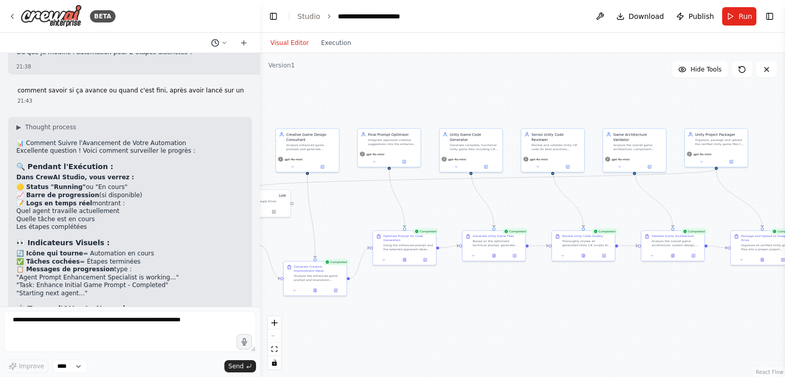
click at [228, 43] on button at bounding box center [219, 43] width 25 height 12
click at [333, 42] on button "Execution" at bounding box center [336, 43] width 42 height 12
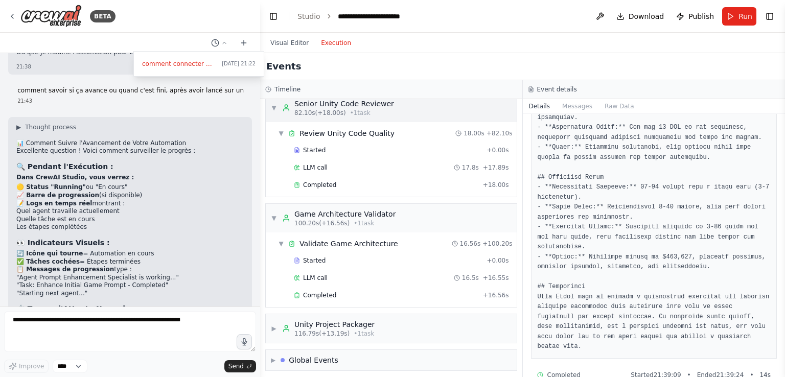
click at [288, 104] on icon at bounding box center [286, 108] width 8 height 8
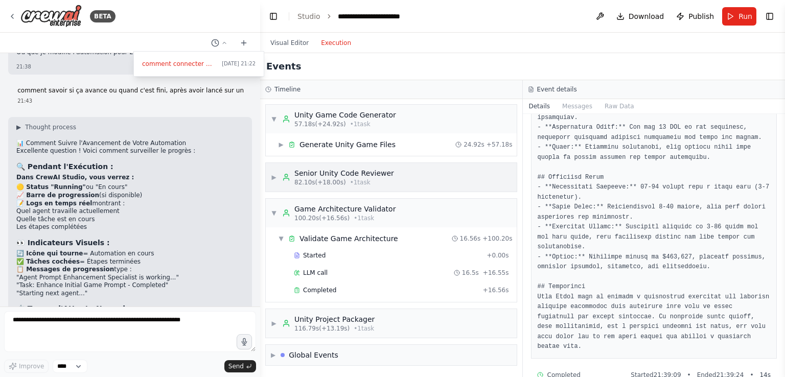
scroll to position [327, 0]
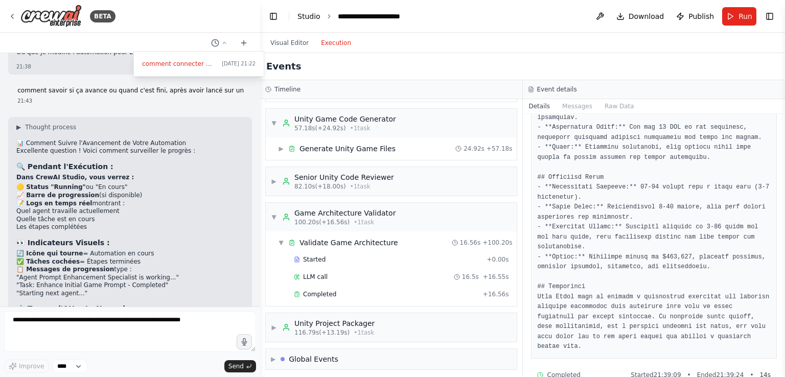
click at [312, 12] on link "Studio" at bounding box center [308, 16] width 23 height 8
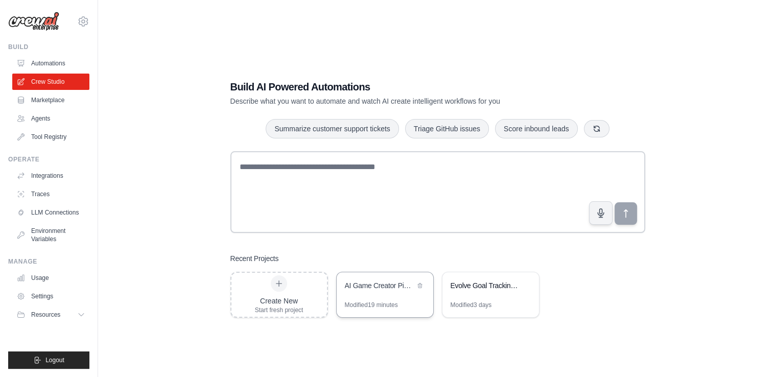
click at [396, 291] on div "AI Game Creator Pipeline" at bounding box center [380, 287] width 70 height 12
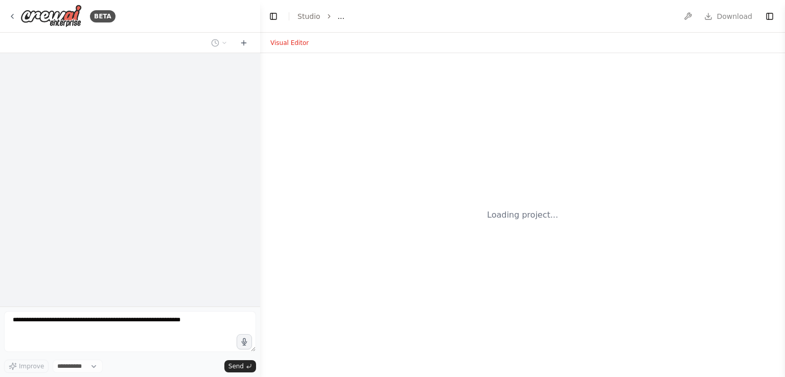
select select "****"
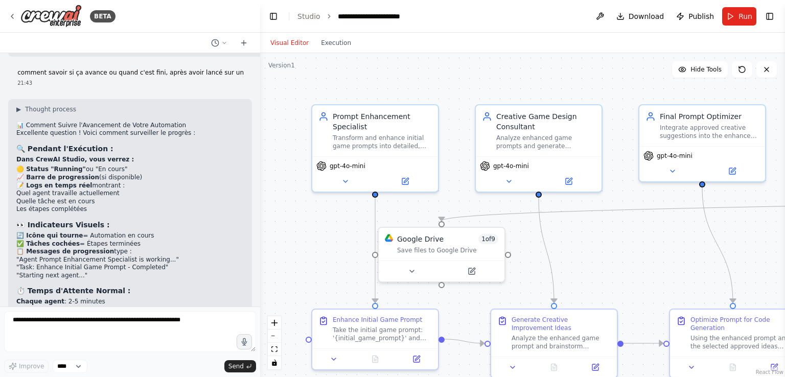
scroll to position [3952, 0]
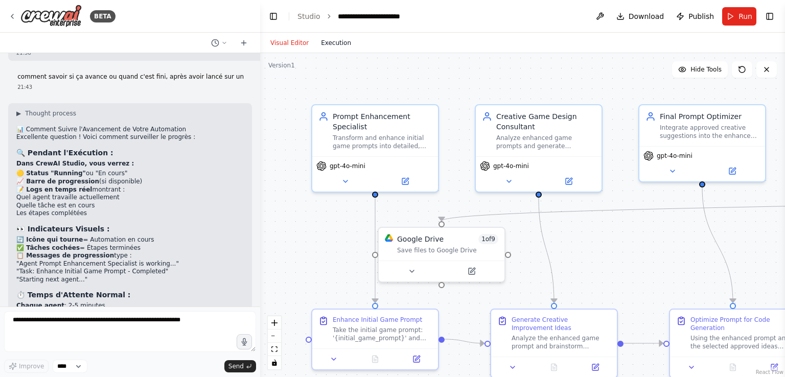
click at [332, 48] on button "Execution" at bounding box center [336, 43] width 42 height 12
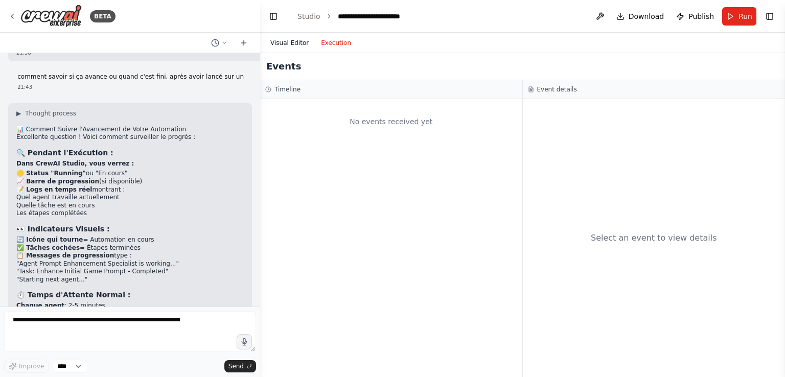
click at [296, 45] on button "Visual Editor" at bounding box center [289, 43] width 51 height 12
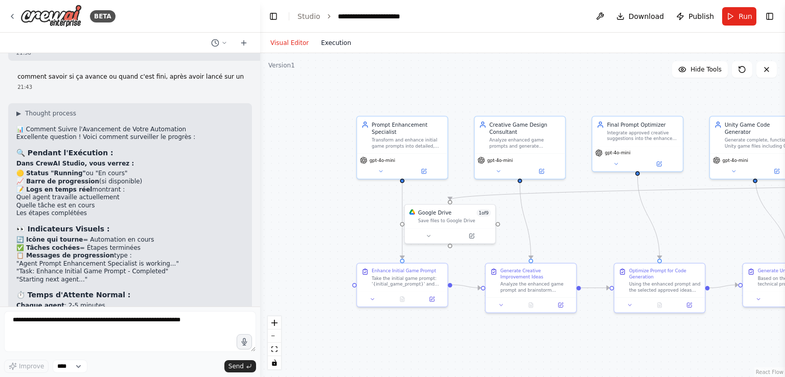
click at [338, 48] on button "Execution" at bounding box center [336, 43] width 42 height 12
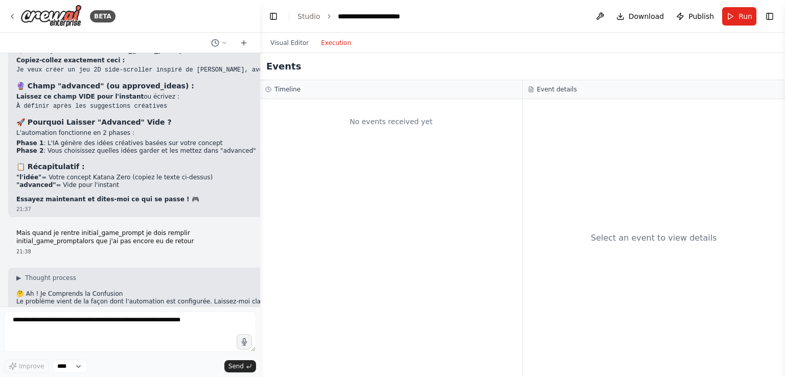
scroll to position [3357, 0]
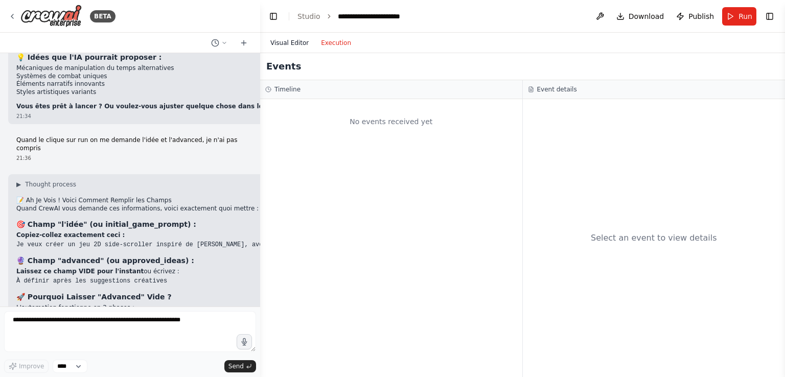
click at [301, 41] on button "Visual Editor" at bounding box center [289, 43] width 51 height 12
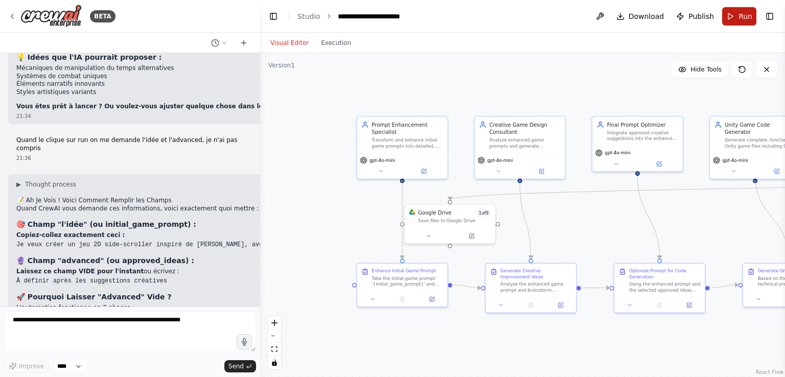
click at [736, 10] on button "Run" at bounding box center [739, 16] width 34 height 18
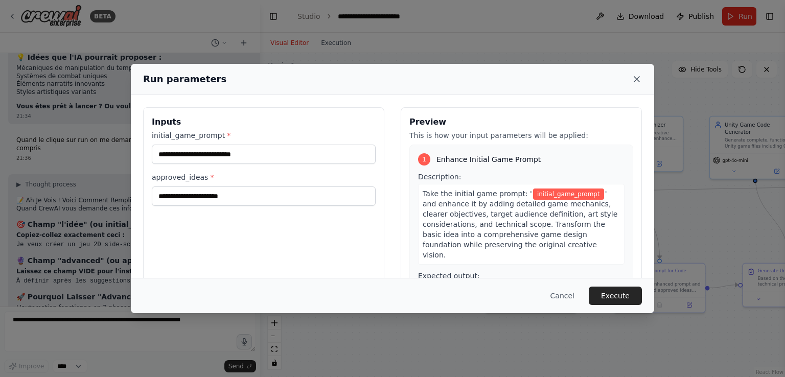
click at [637, 77] on icon at bounding box center [637, 79] width 10 height 10
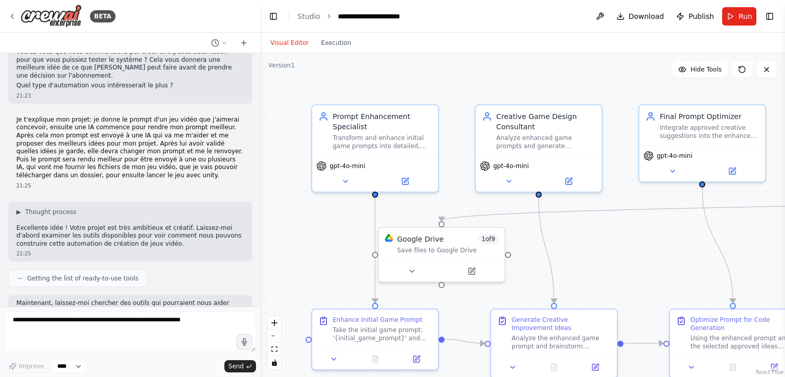
scroll to position [554, 0]
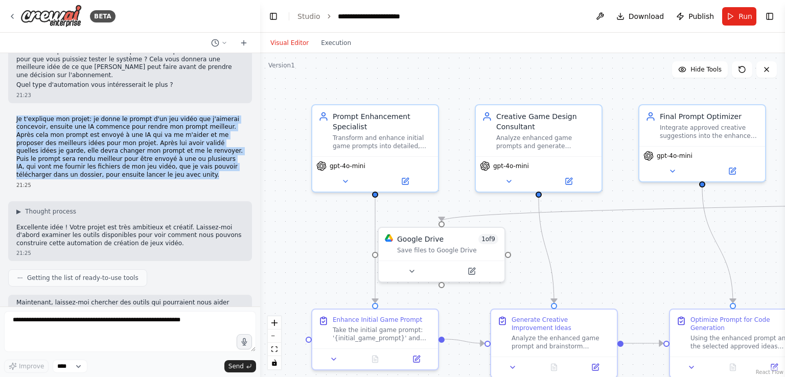
drag, startPoint x: 90, startPoint y: 168, endPoint x: 9, endPoint y: 111, distance: 98.7
click at [9, 111] on div "Je t'explique mon projet: je donne le prompt d'un jeu vidéo que j'aimerai conce…" at bounding box center [130, 152] width 244 height 82
copy p "Je t'explique mon projet: je donne le prompt d'un jeu vidéo que j'aimerai conce…"
